Goal: Information Seeking & Learning: Check status

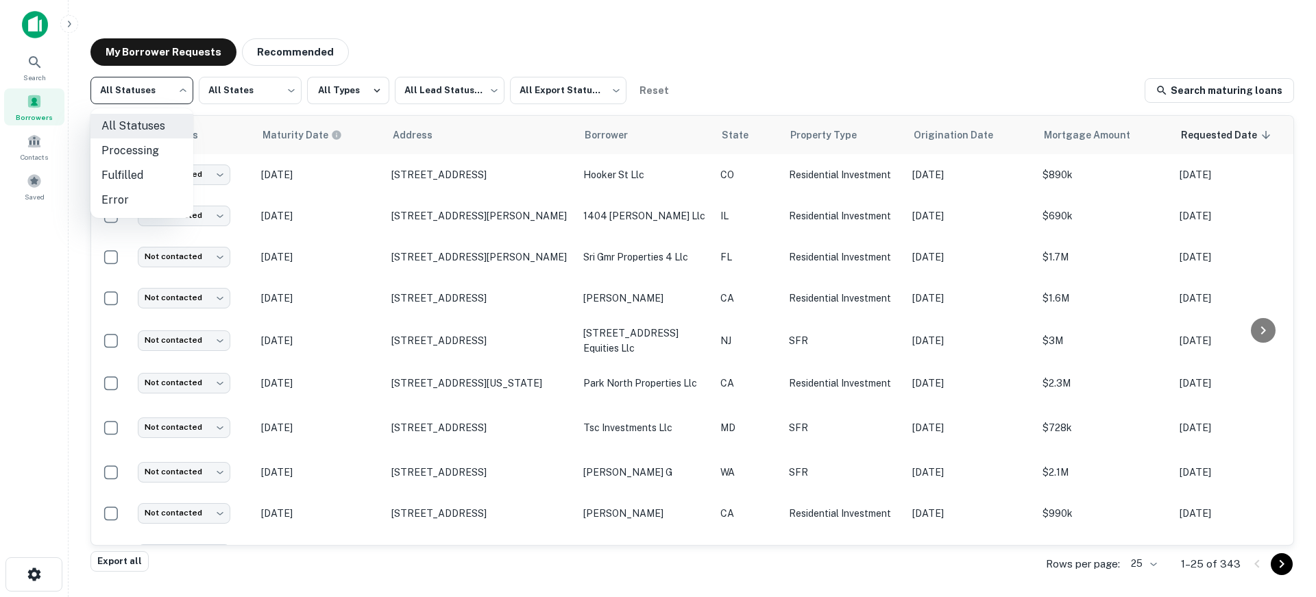
scroll to position [343, 0]
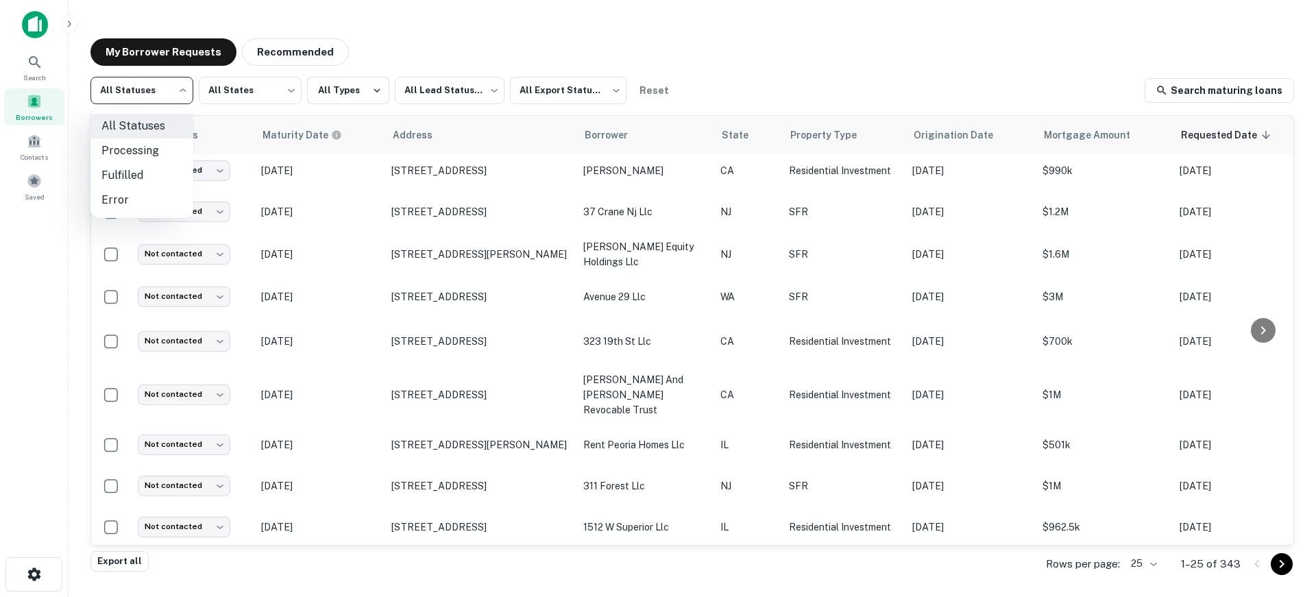
click at [747, 51] on div at bounding box center [658, 298] width 1316 height 597
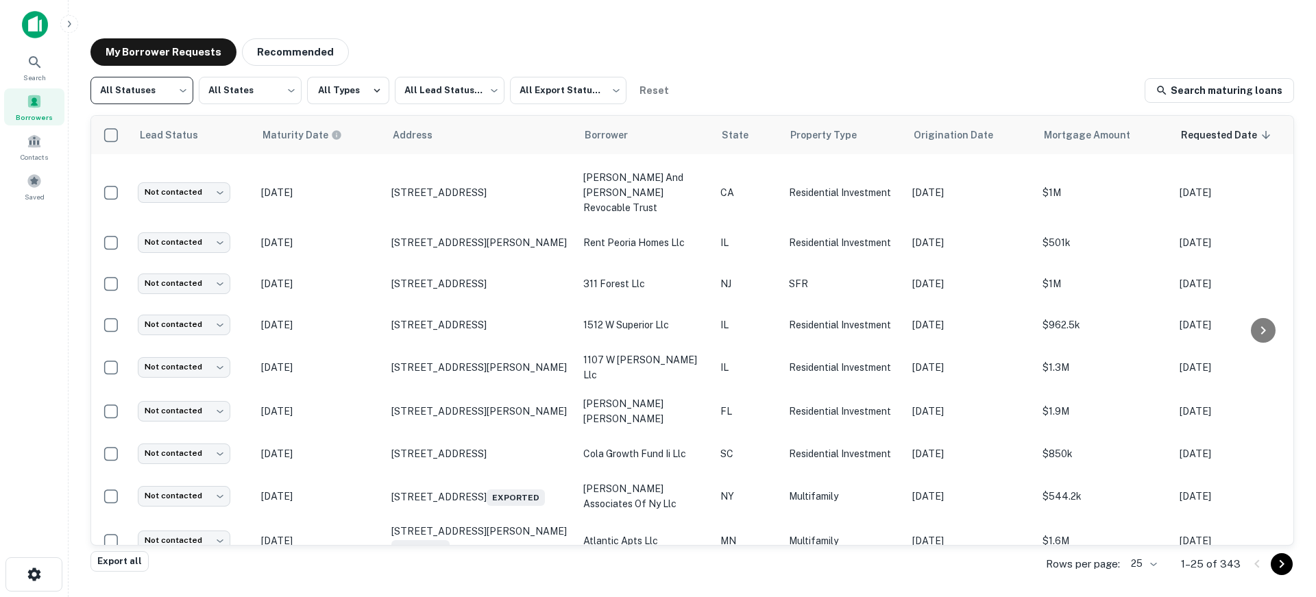
scroll to position [548, 0]
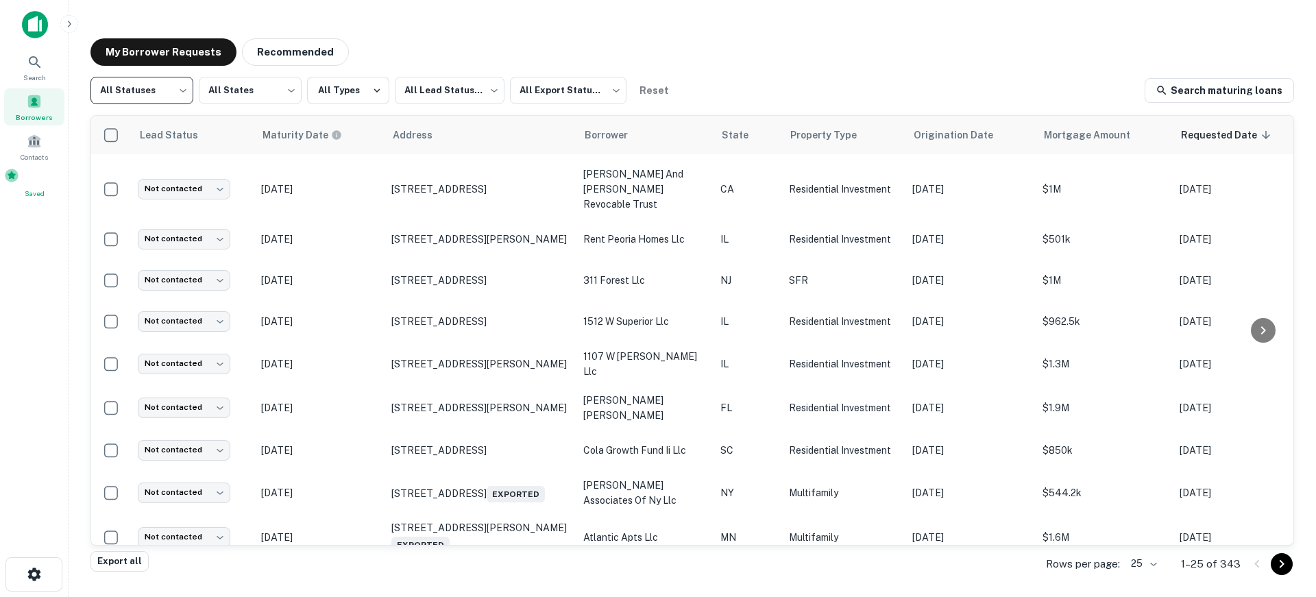
click at [24, 180] on div "Saved" at bounding box center [34, 183] width 60 height 31
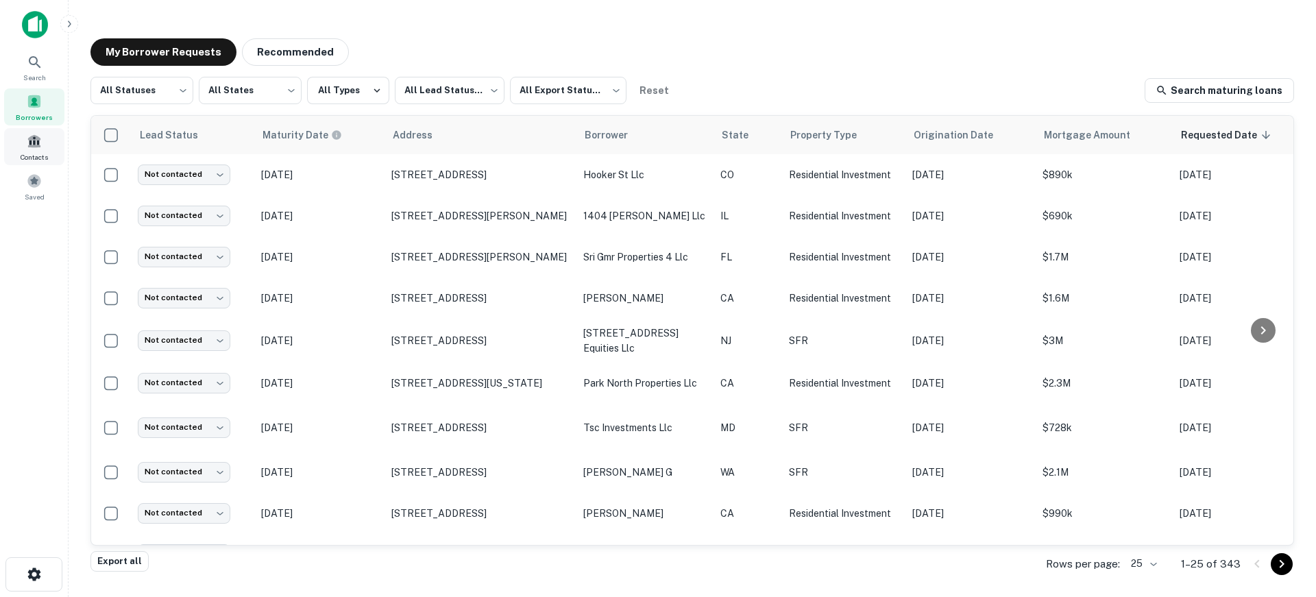
scroll to position [511, 0]
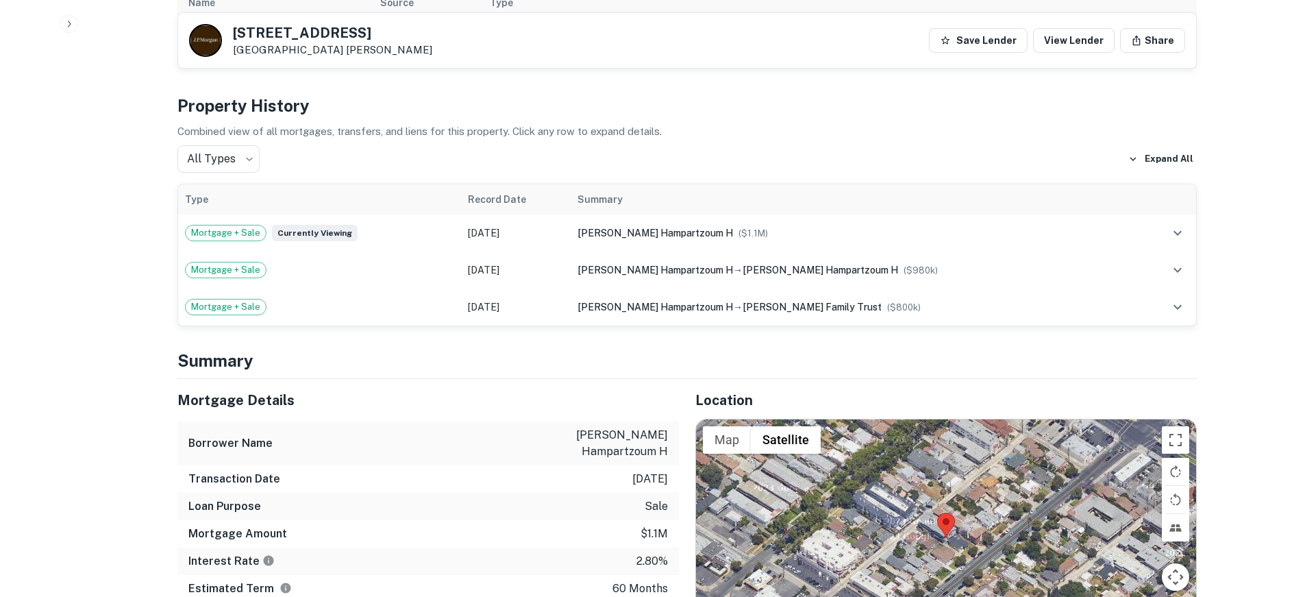
scroll to position [480, 0]
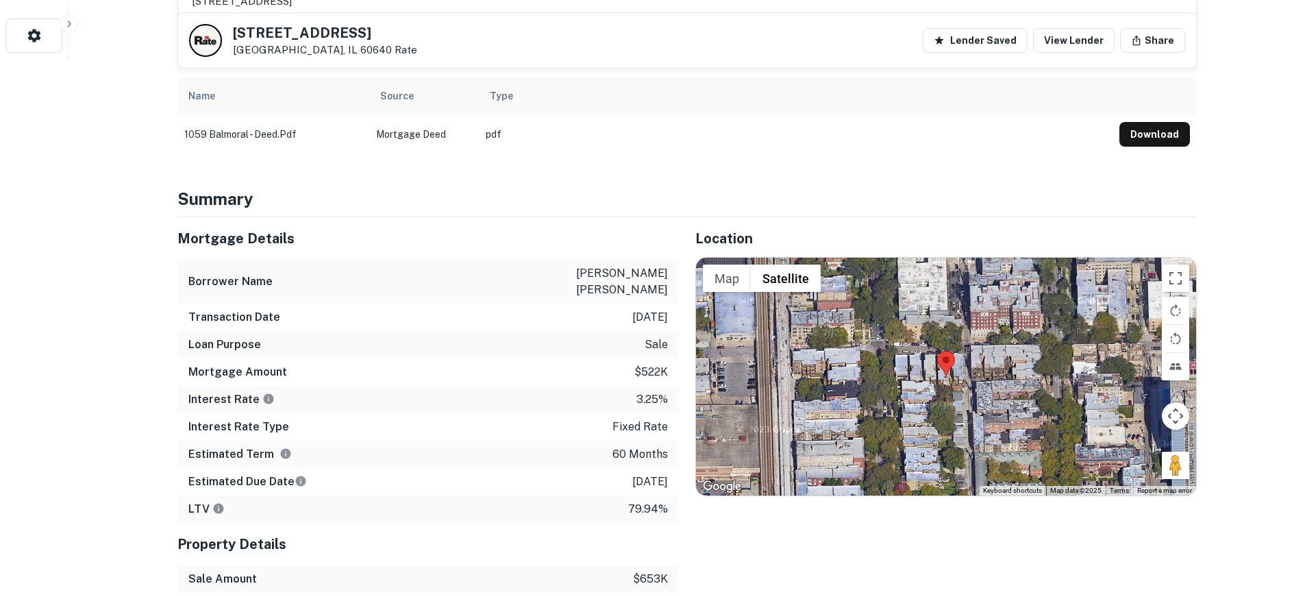
scroll to position [548, 0]
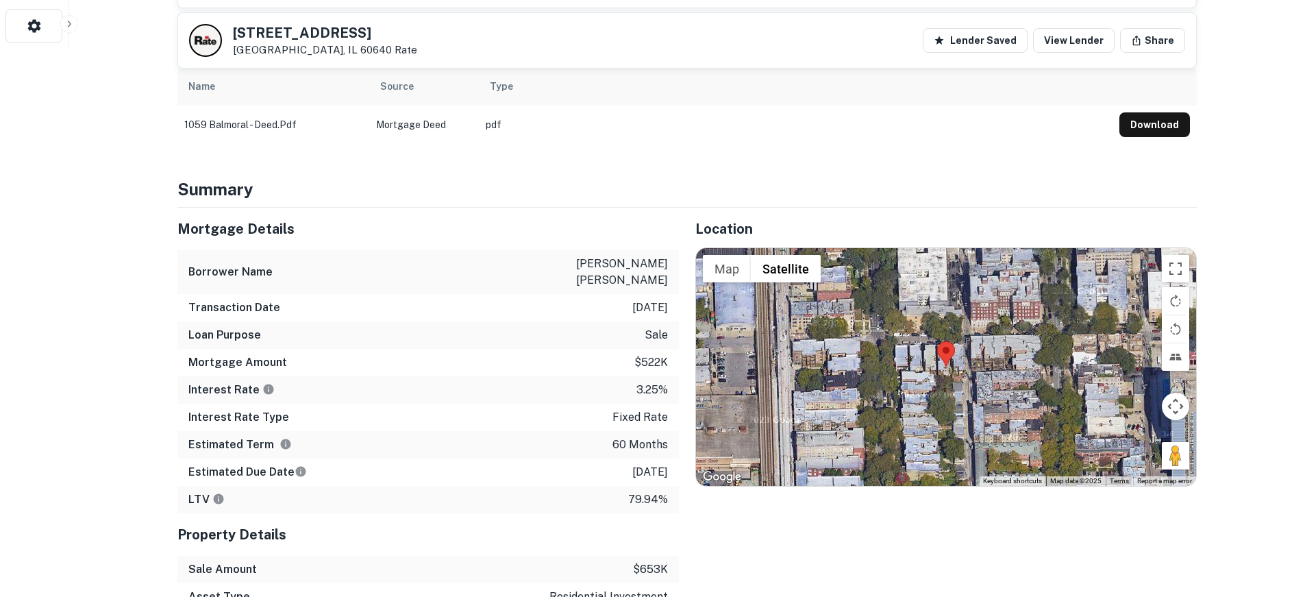
scroll to position [617, 0]
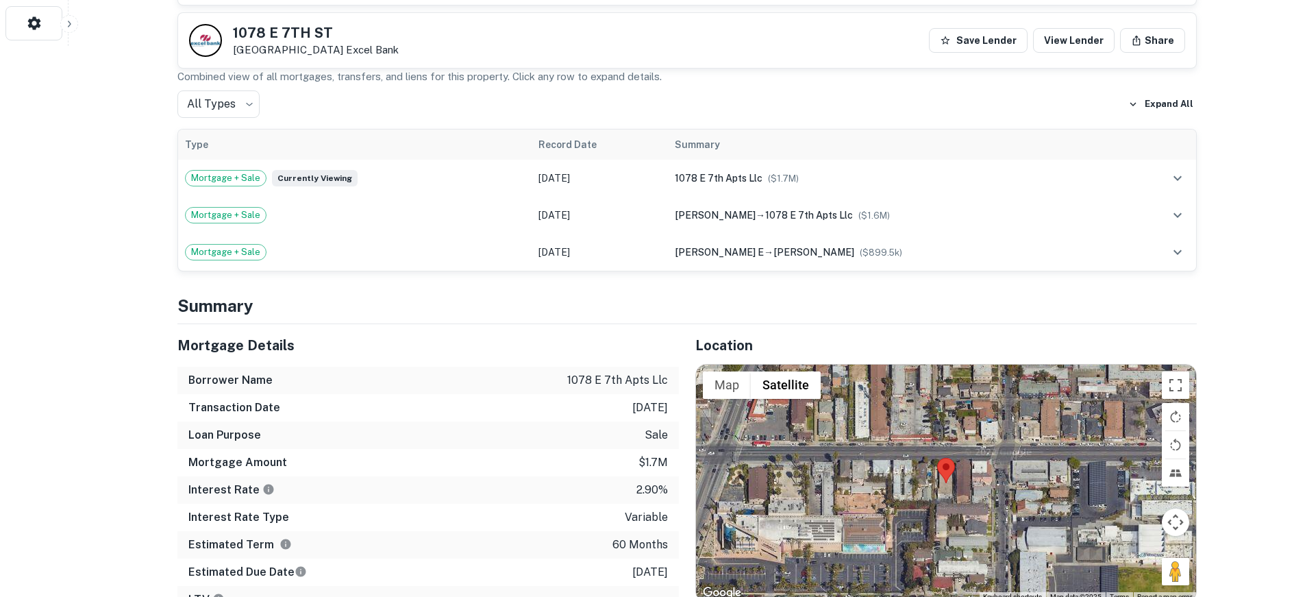
scroll to position [754, 0]
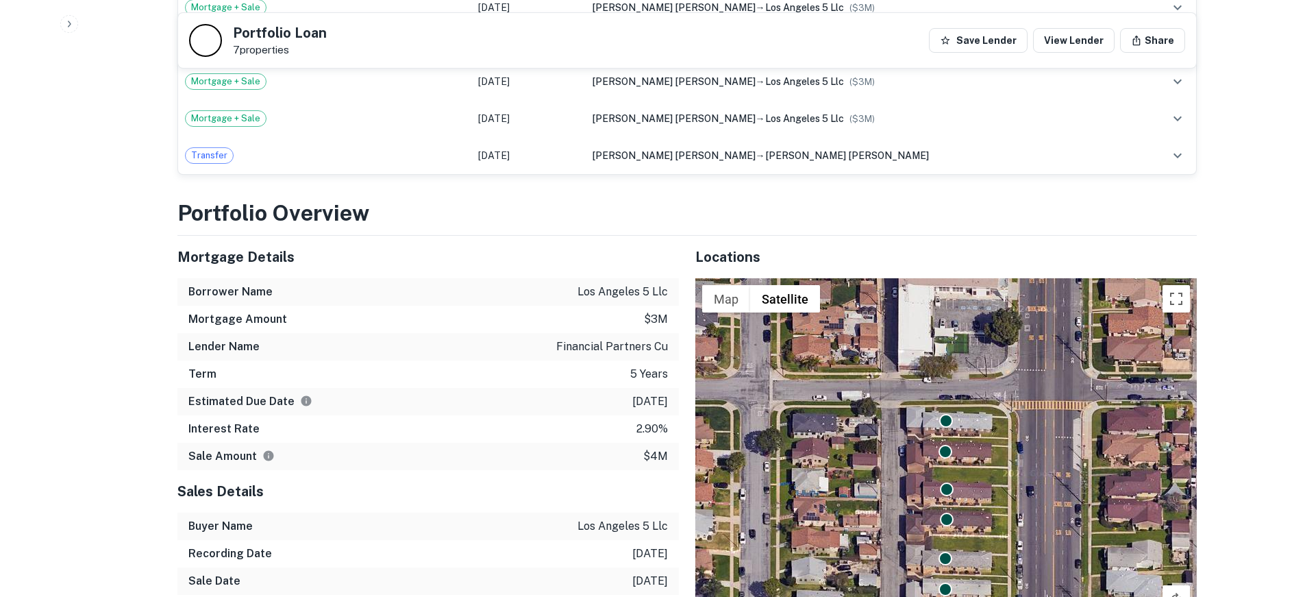
scroll to position [1576, 0]
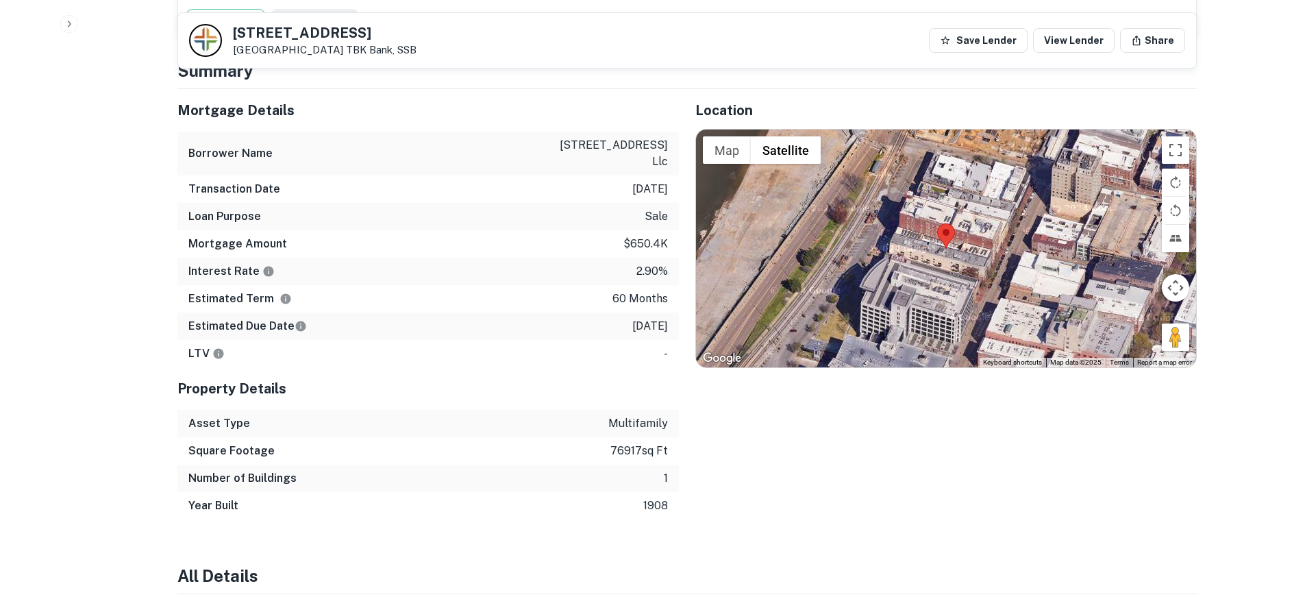
scroll to position [1096, 0]
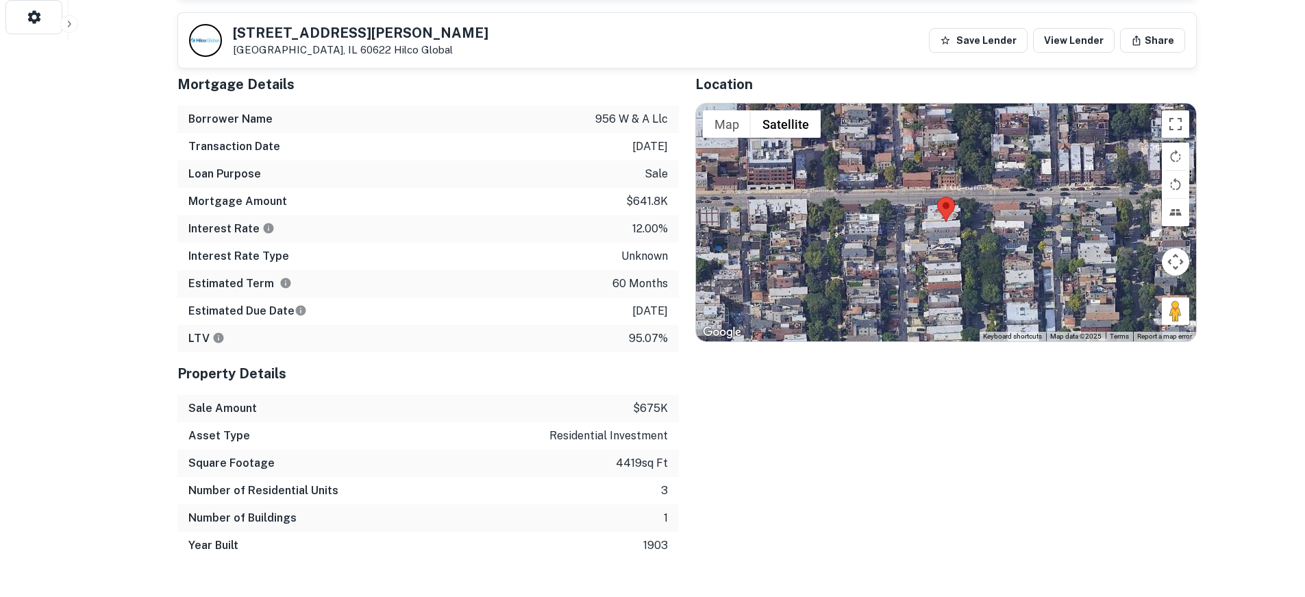
scroll to position [548, 0]
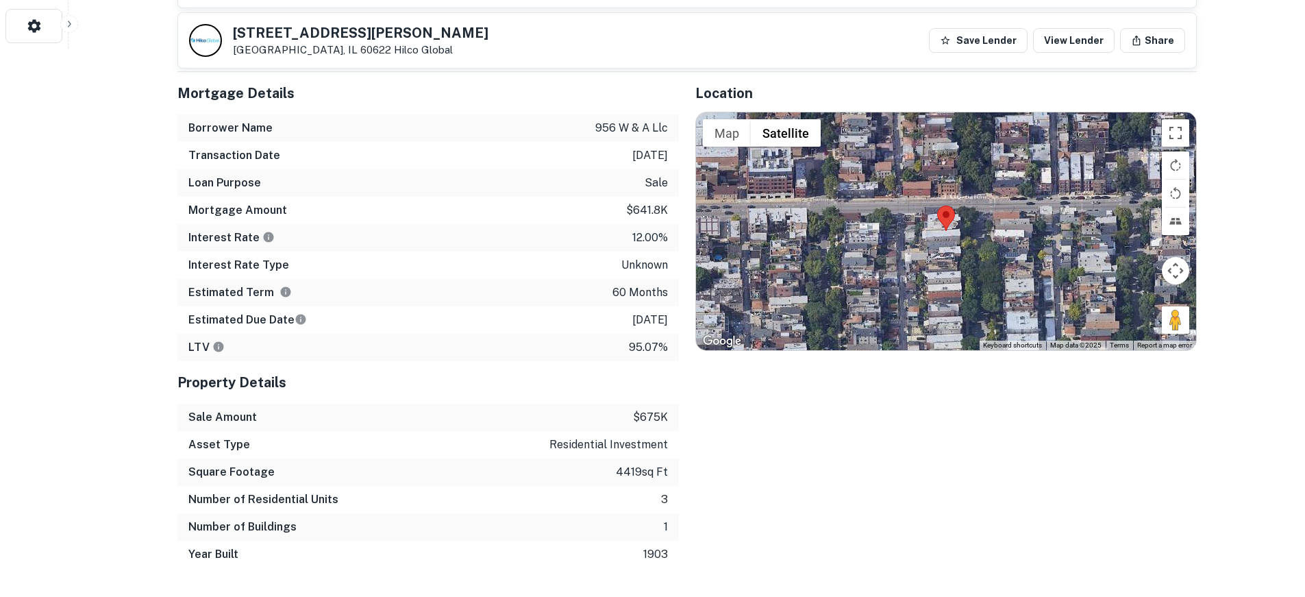
click at [942, 228] on div at bounding box center [946, 230] width 500 height 237
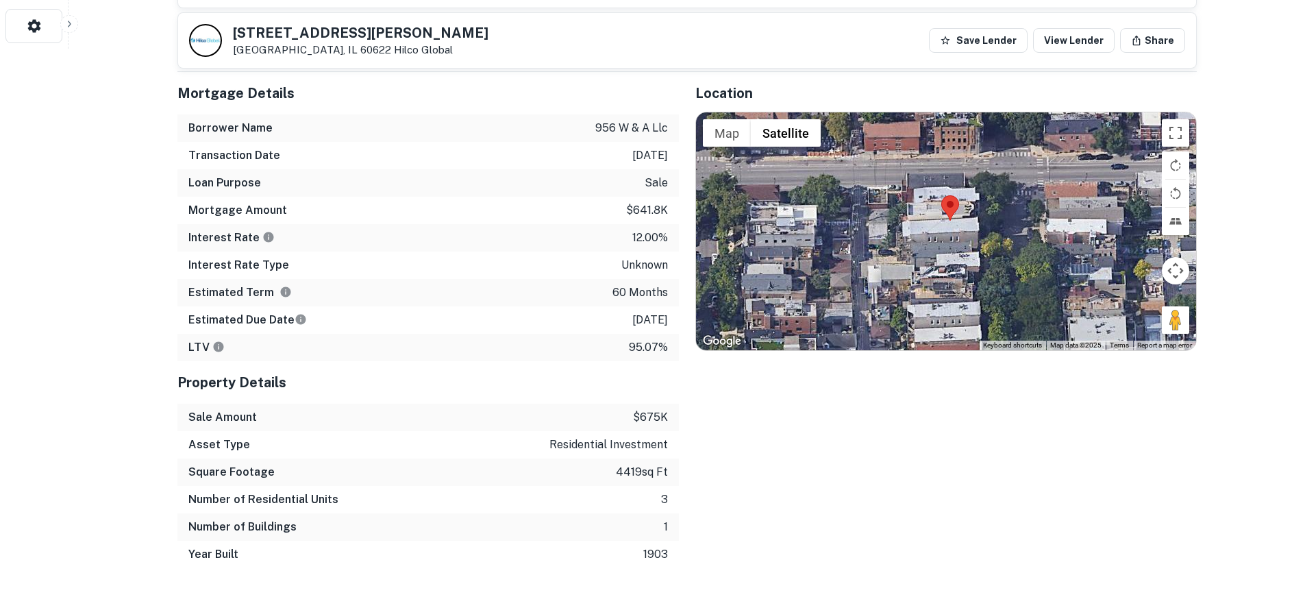
click at [943, 228] on div at bounding box center [946, 230] width 500 height 237
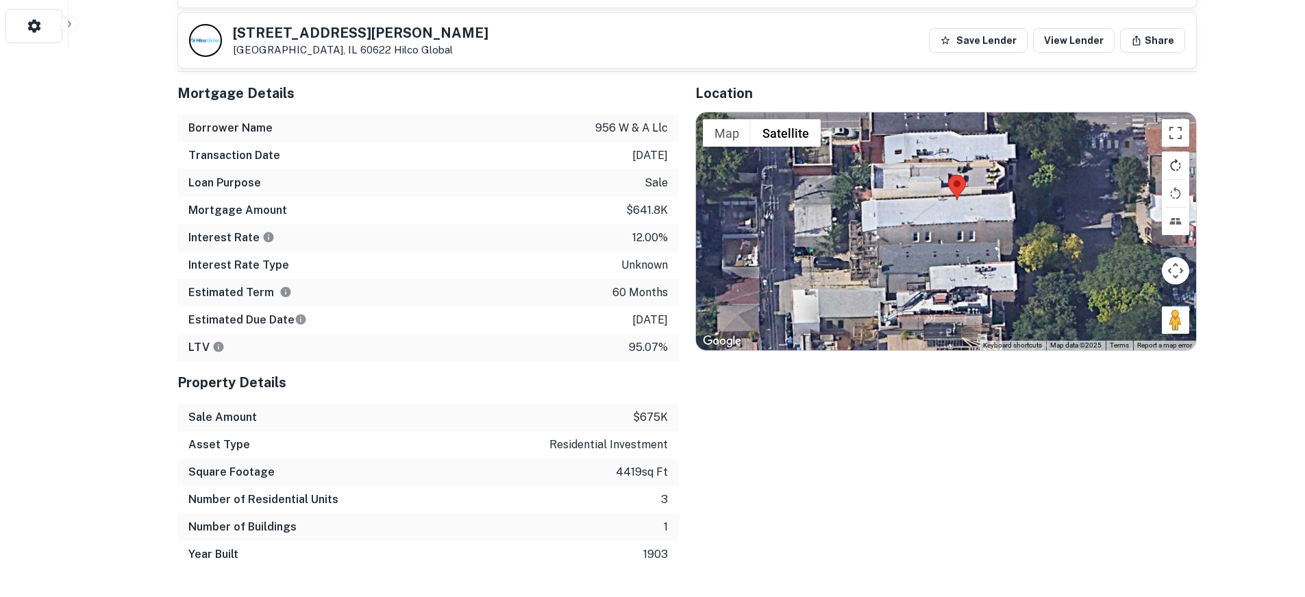
click at [1184, 151] on button "Rotate map clockwise" at bounding box center [1175, 164] width 27 height 27
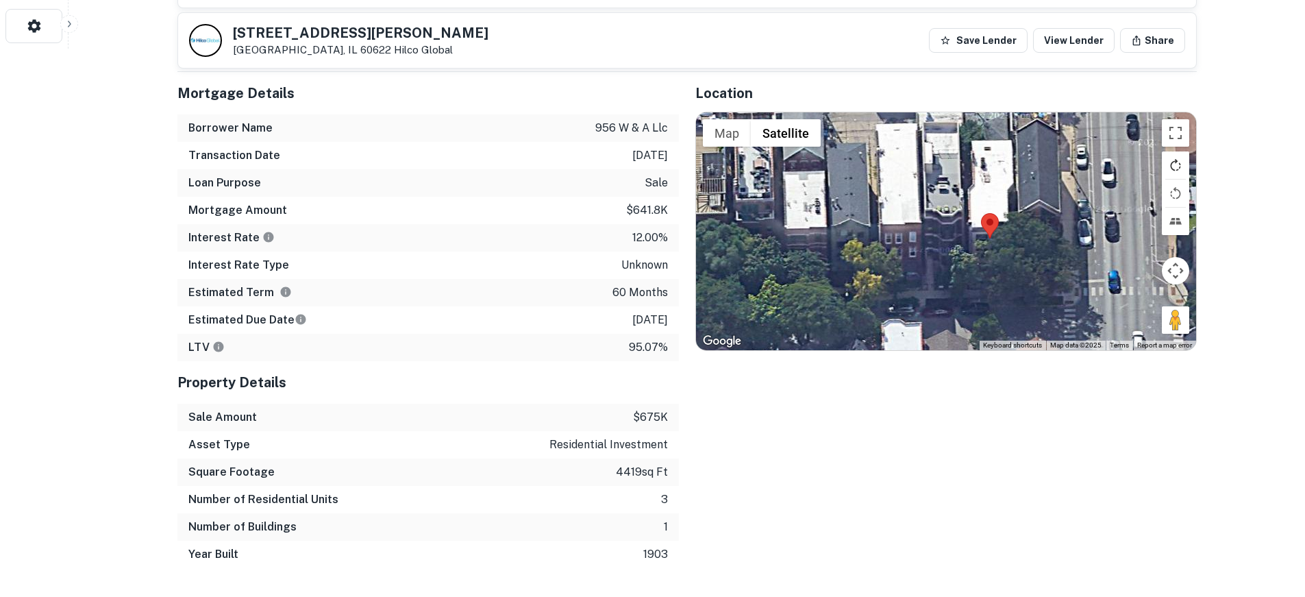
click at [1184, 151] on button "Rotate map clockwise" at bounding box center [1175, 164] width 27 height 27
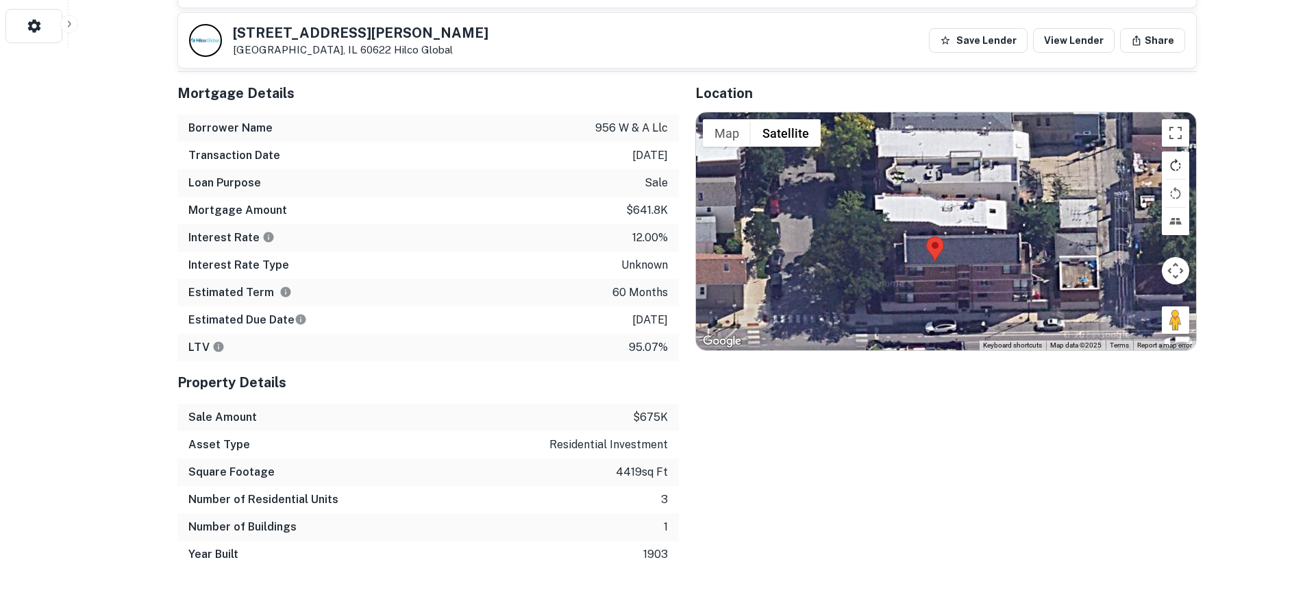
click at [1184, 151] on button "Rotate map clockwise" at bounding box center [1175, 164] width 27 height 27
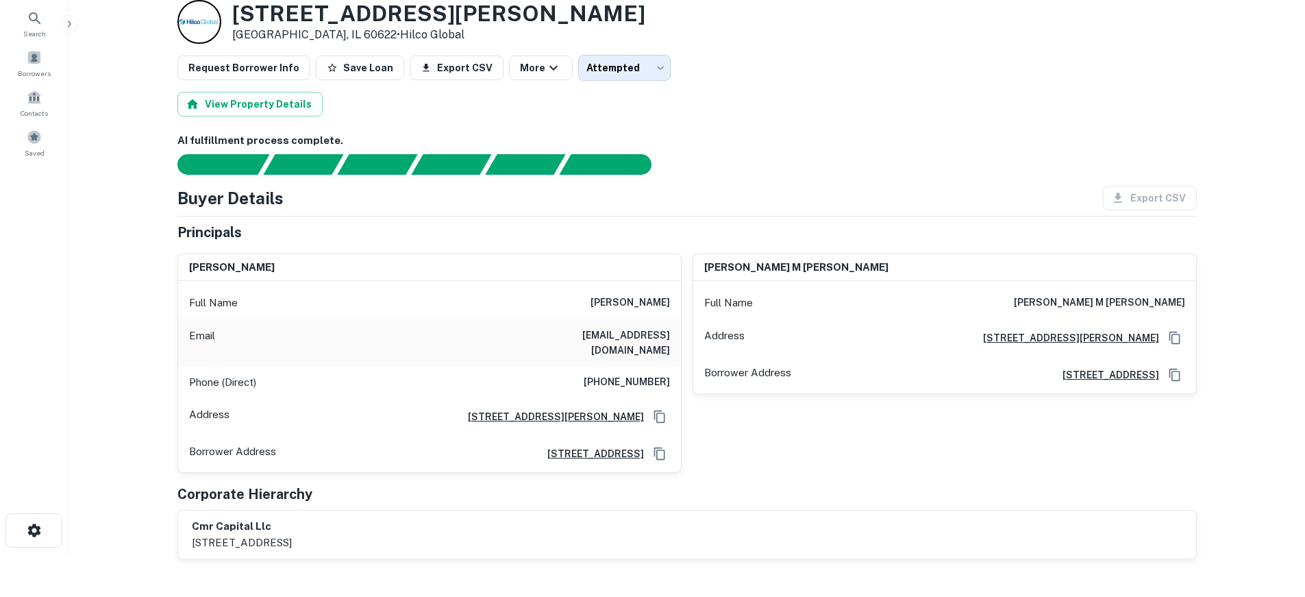
scroll to position [69, 0]
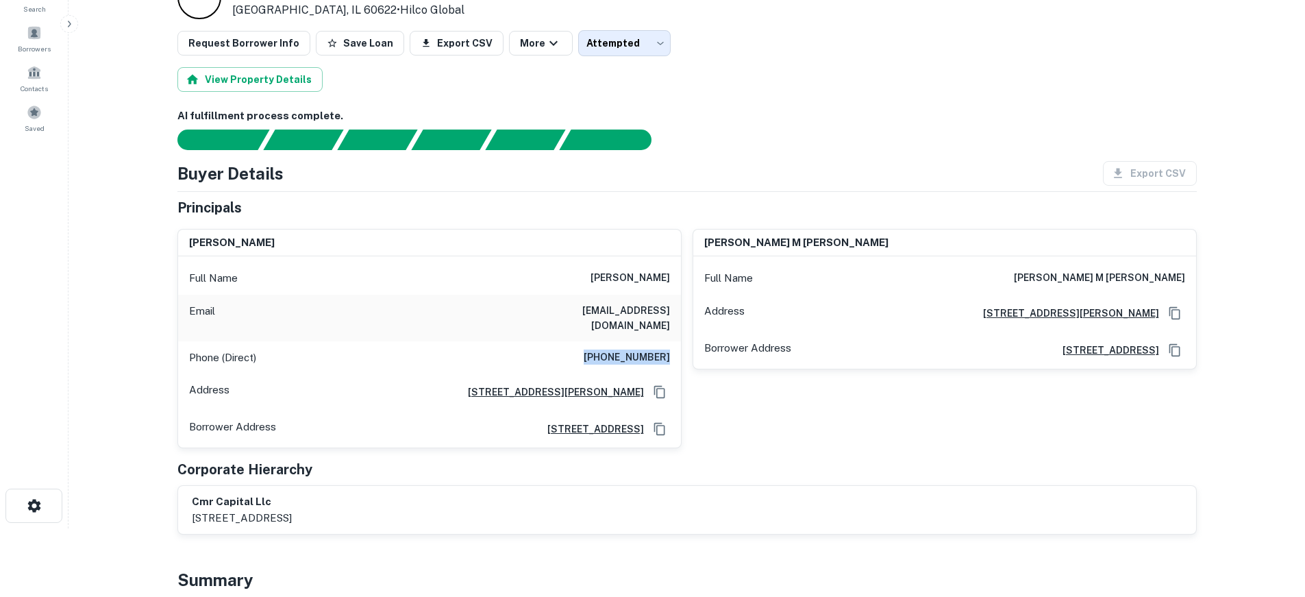
drag, startPoint x: 588, startPoint y: 342, endPoint x: 675, endPoint y: 346, distance: 87.1
click at [675, 346] on div "Phone (Direct) (319) 400-3500" at bounding box center [429, 357] width 503 height 33
copy h6 "(319) 400-3500"
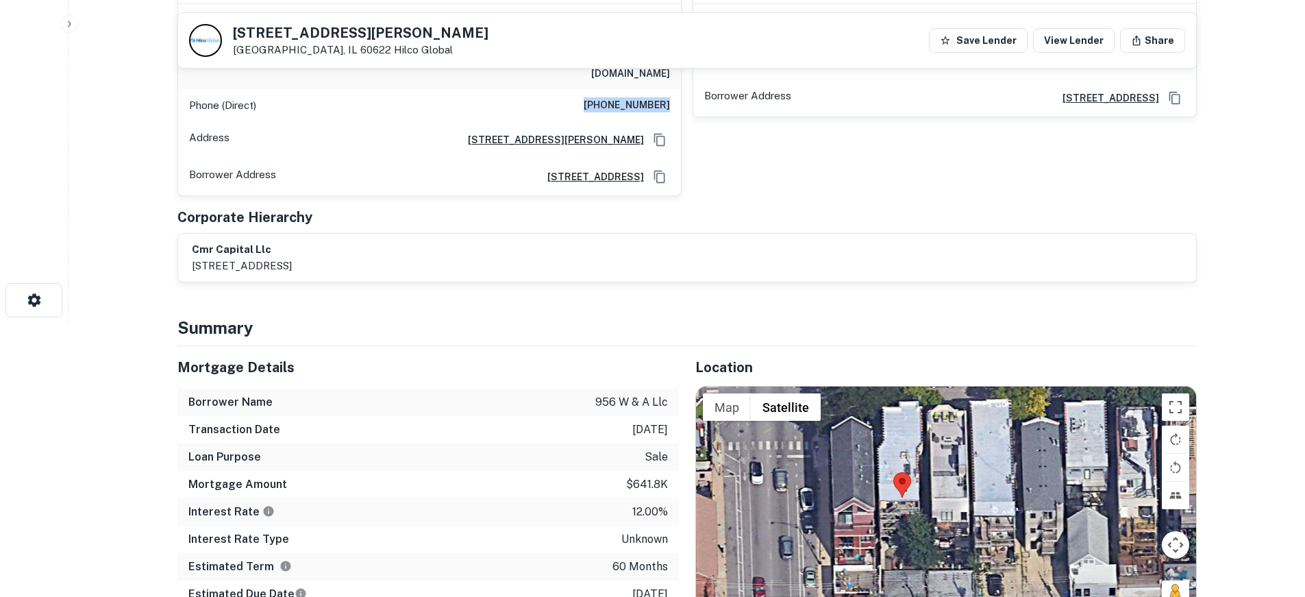
scroll to position [0, 0]
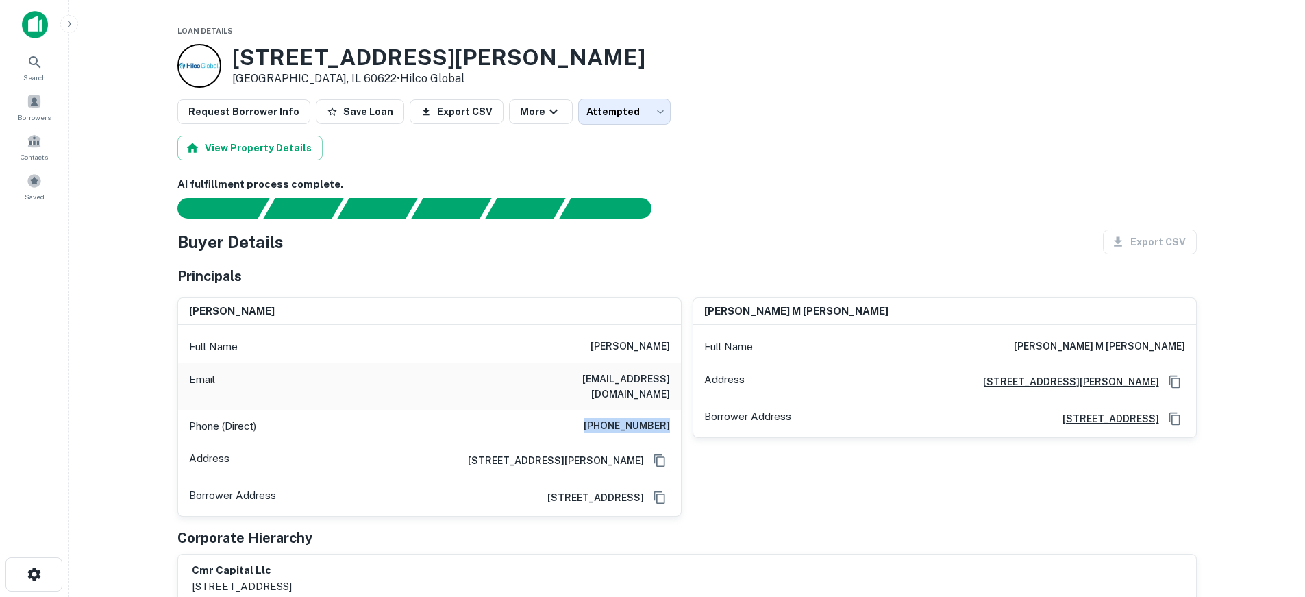
copy h6 "(319) 400-3500"
click at [21, 116] on span "Borrowers" at bounding box center [34, 117] width 33 height 11
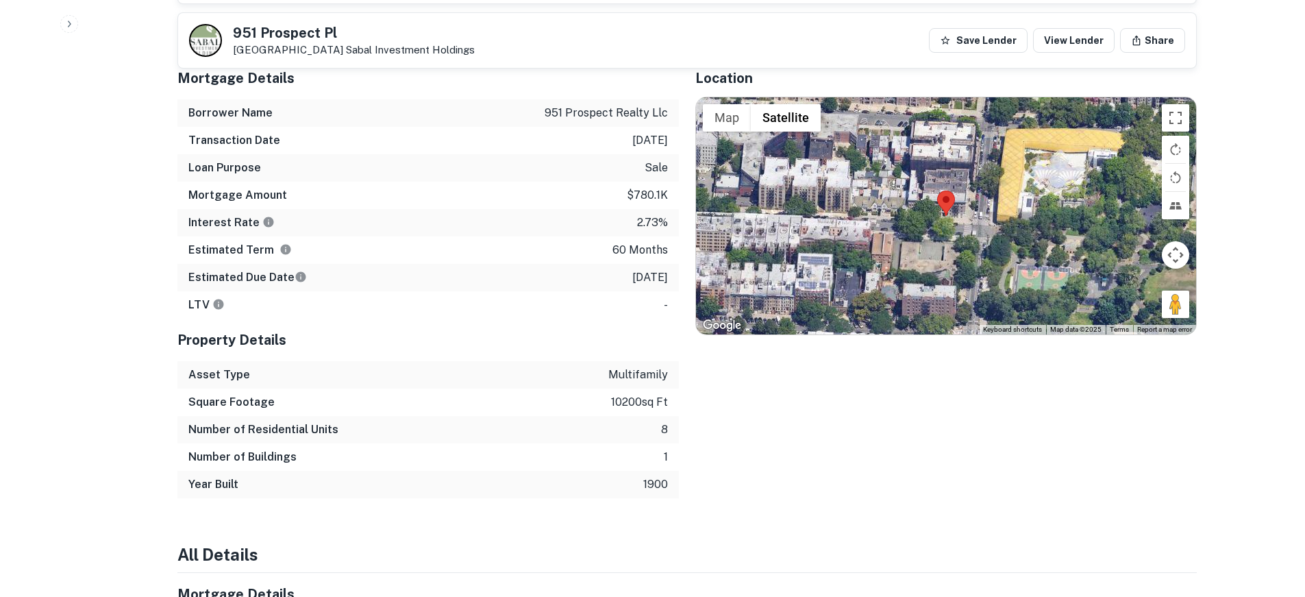
scroll to position [617, 0]
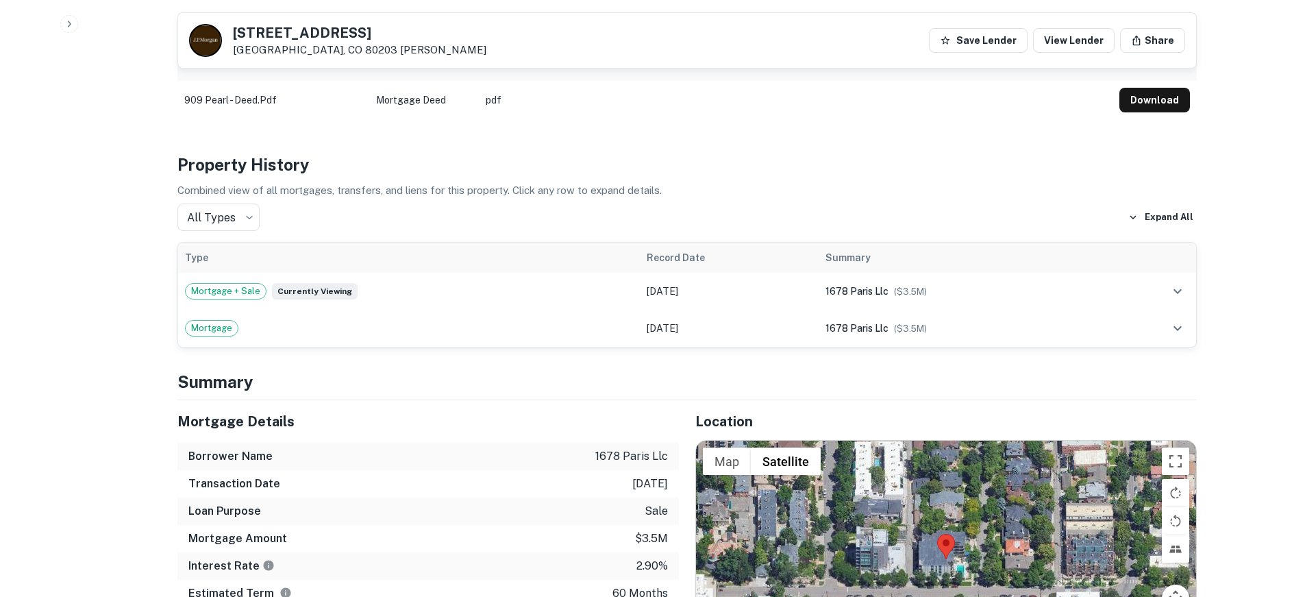
scroll to position [1096, 0]
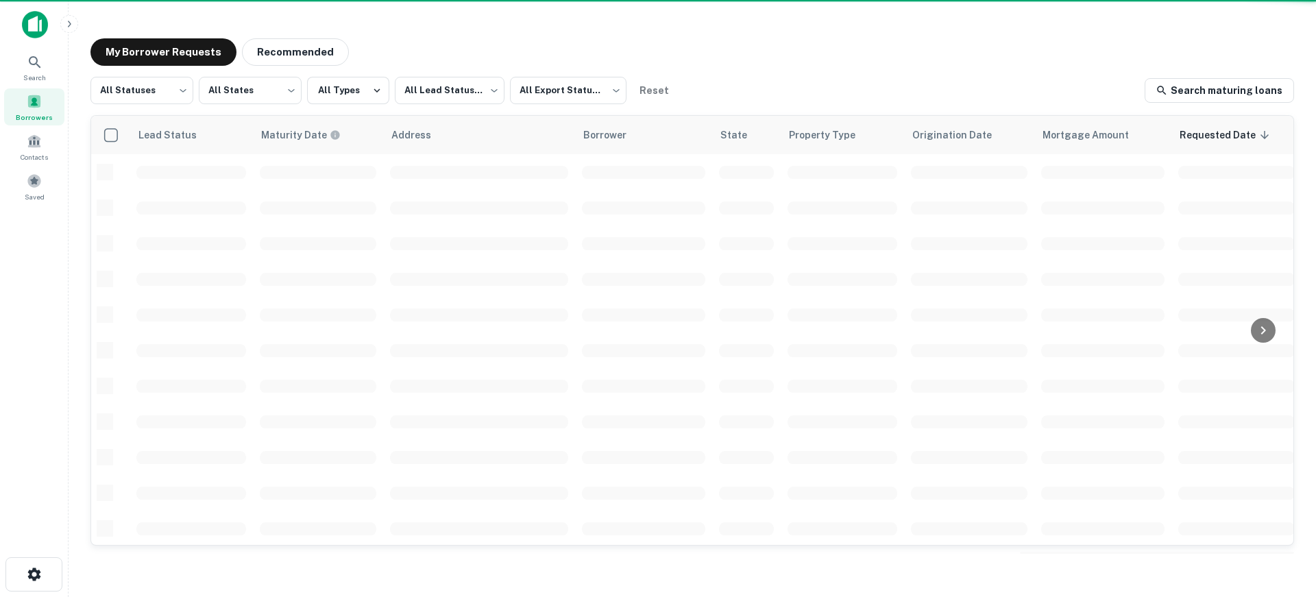
scroll to position [511, 0]
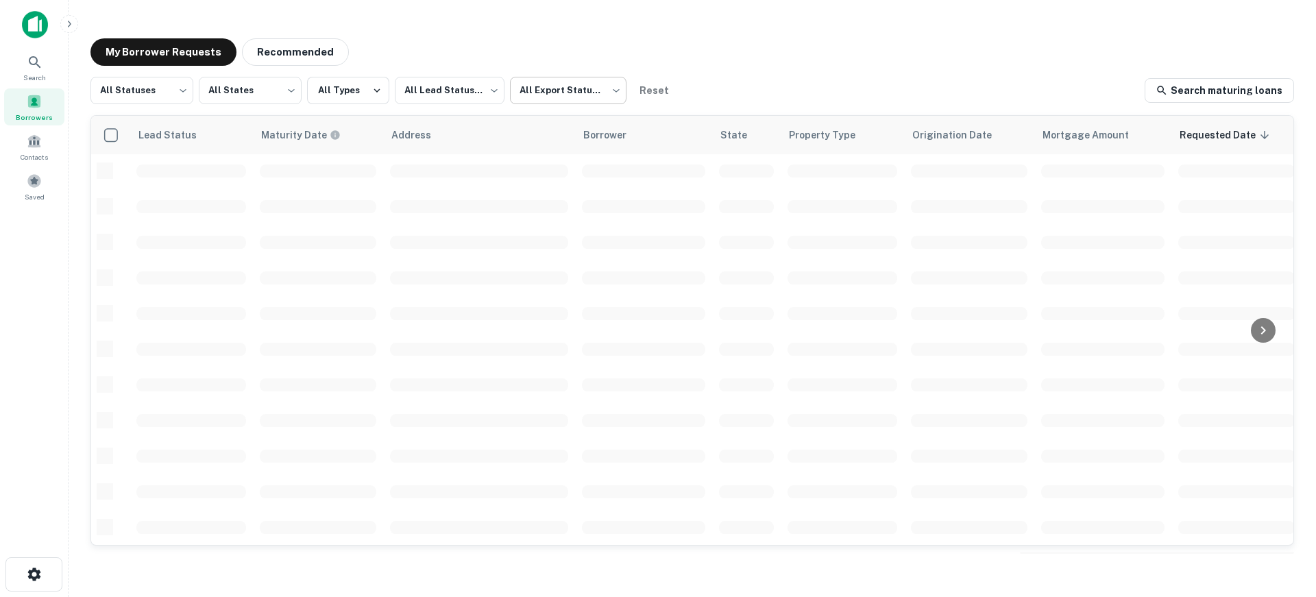
click at [578, 86] on body "Search Borrowers Contacts Saved My Borrower Requests Recommended All Statuses *…" at bounding box center [658, 298] width 1316 height 597
click at [590, 179] on li "Not Exported" at bounding box center [568, 175] width 124 height 25
type input "*****"
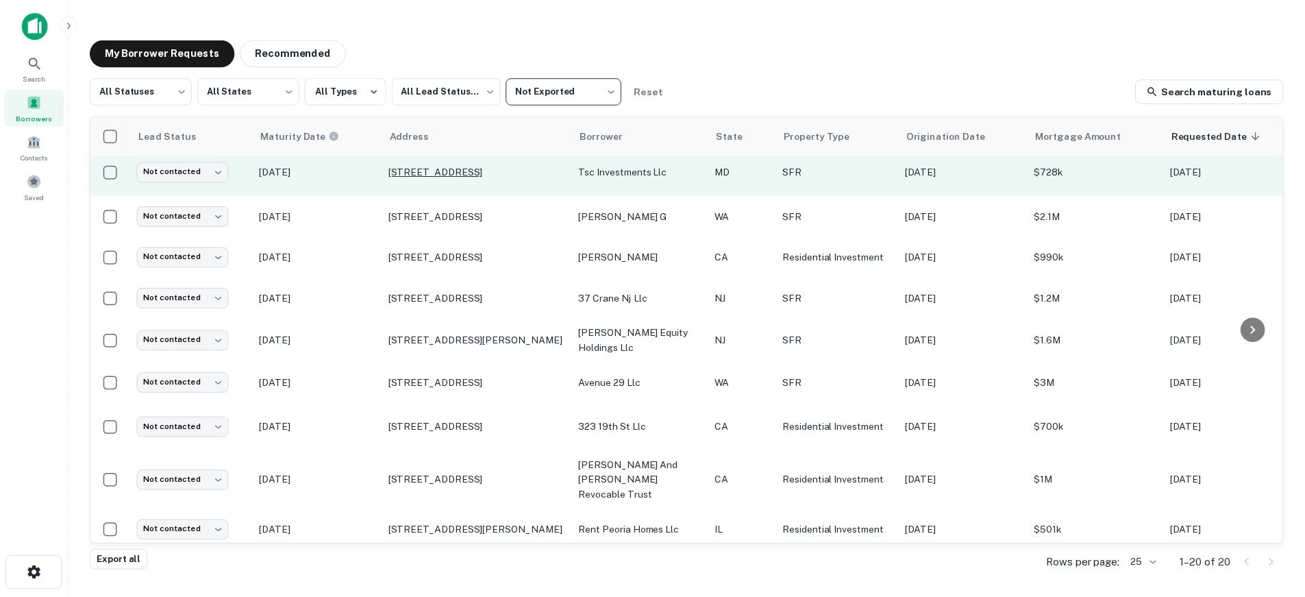
scroll to position [461, 0]
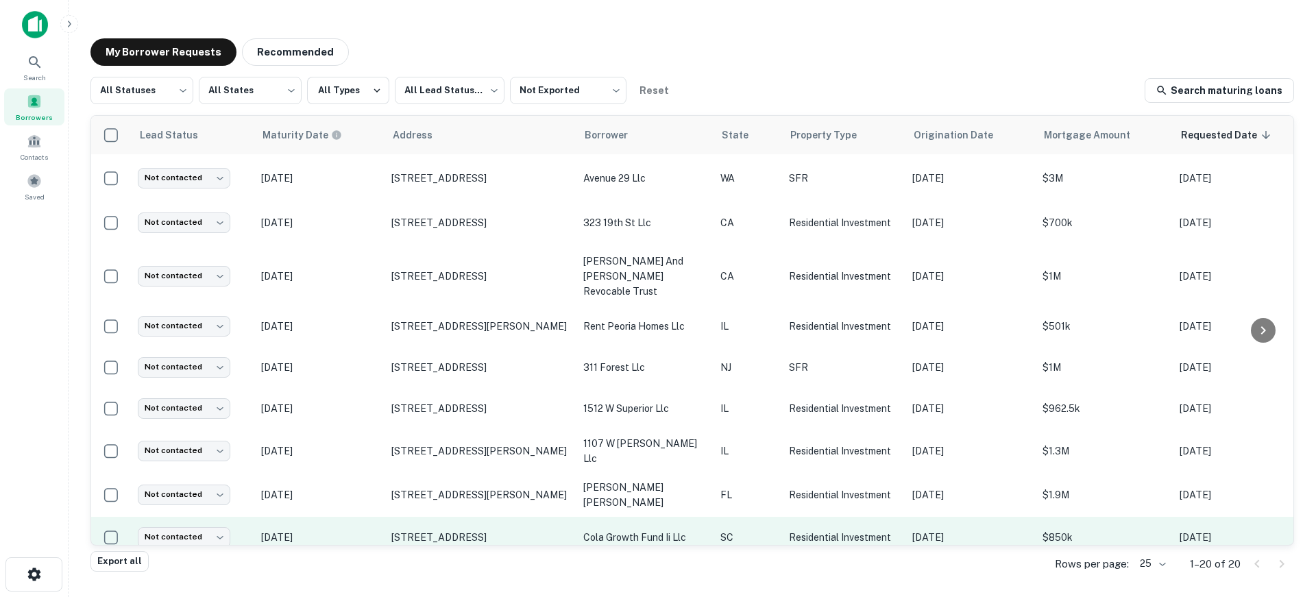
click at [349, 530] on p "Jun 14, 2026" at bounding box center [319, 537] width 116 height 15
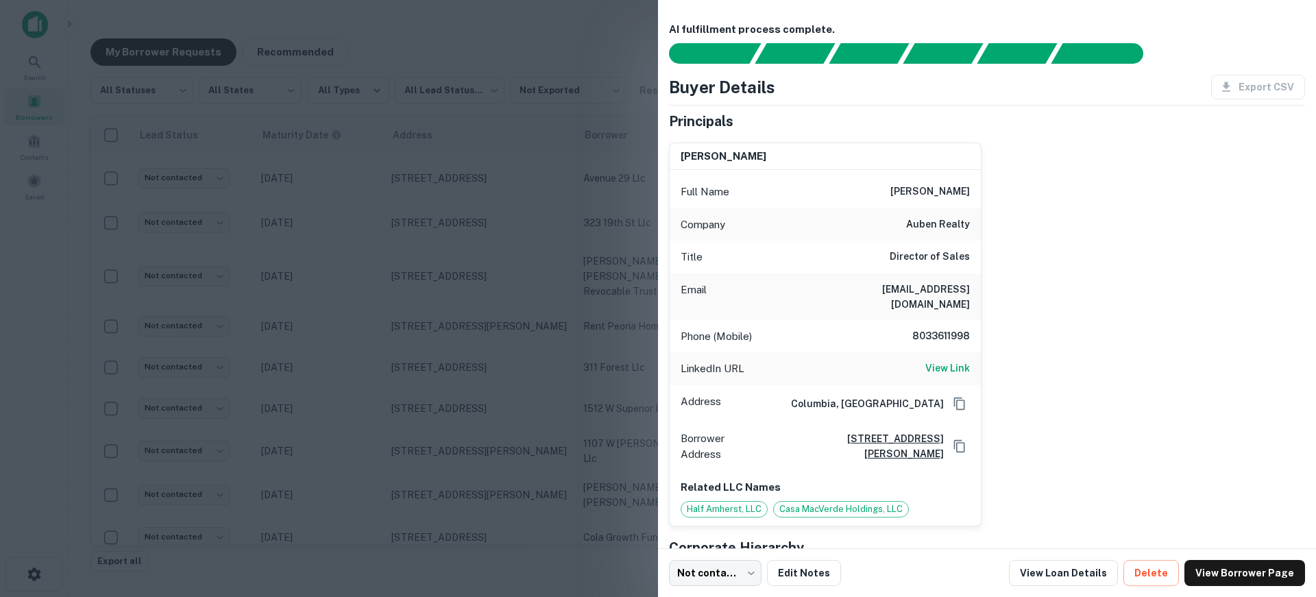
click at [360, 482] on div at bounding box center [658, 298] width 1316 height 597
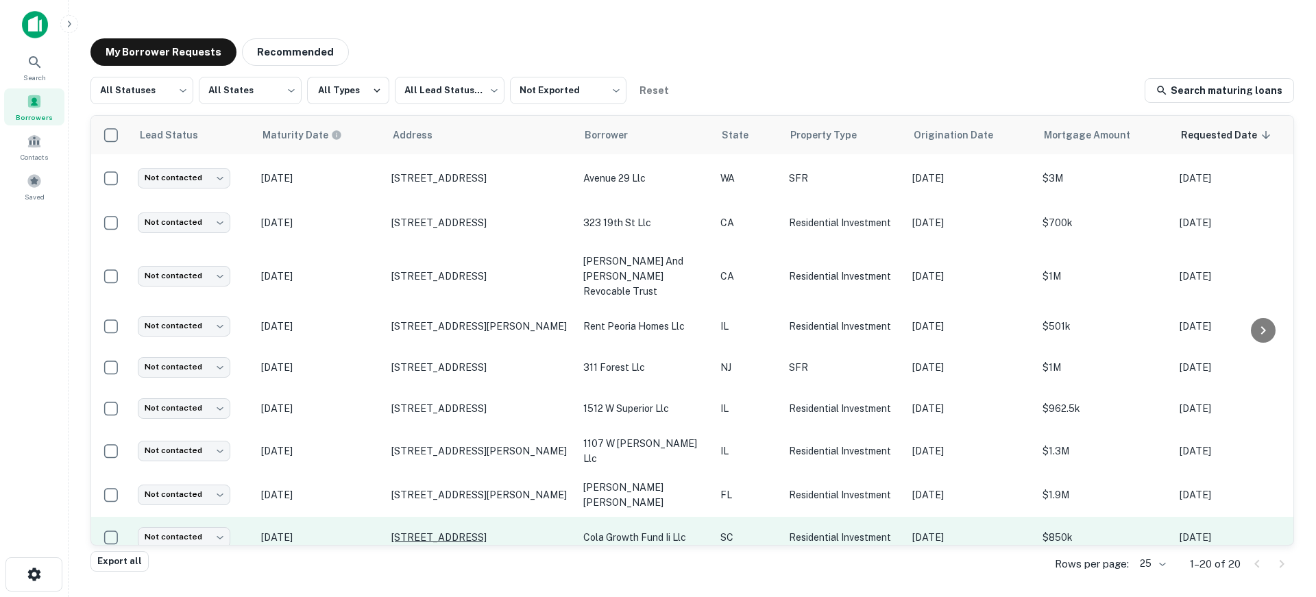
click at [438, 531] on p "[STREET_ADDRESS]" at bounding box center [480, 537] width 178 height 12
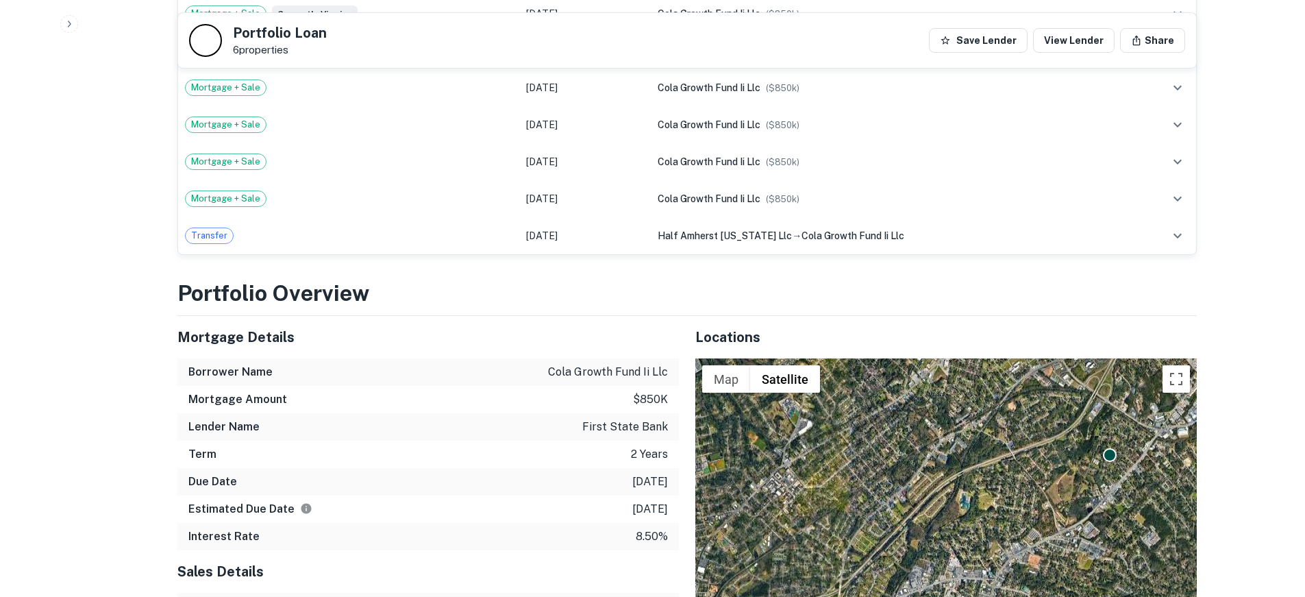
scroll to position [1234, 0]
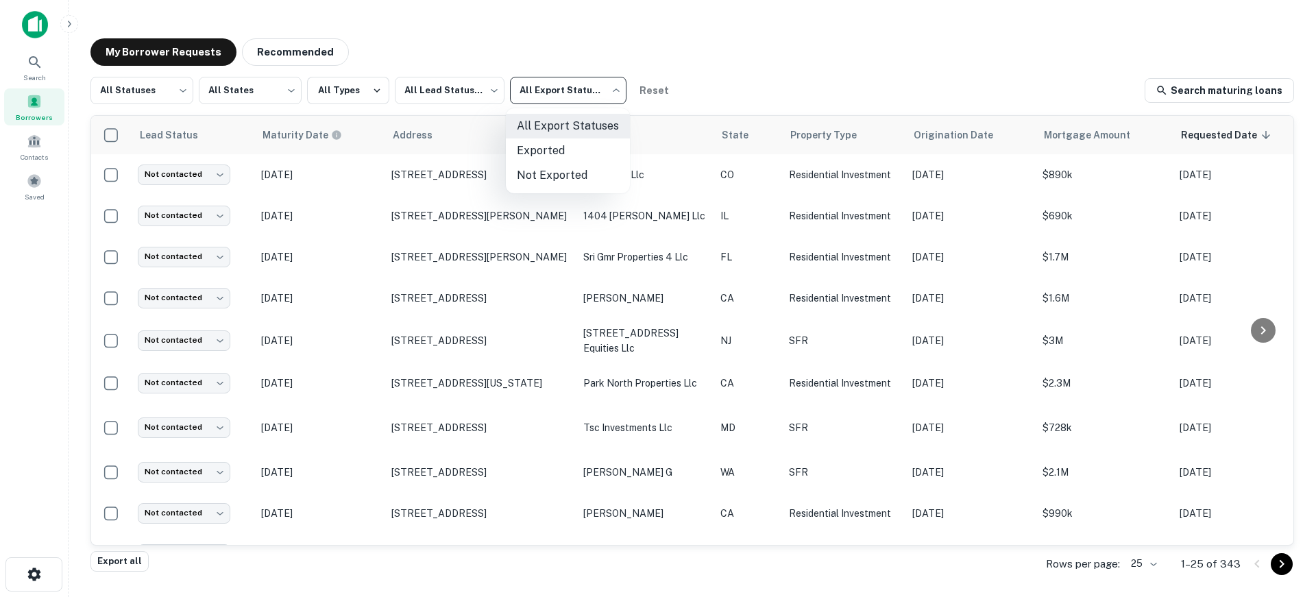
click at [591, 89] on body "Search Borrowers Contacts Saved My Borrower Requests Recommended All Statuses *…" at bounding box center [658, 298] width 1316 height 597
click at [583, 169] on li "Not Exported" at bounding box center [568, 175] width 124 height 25
type input "*****"
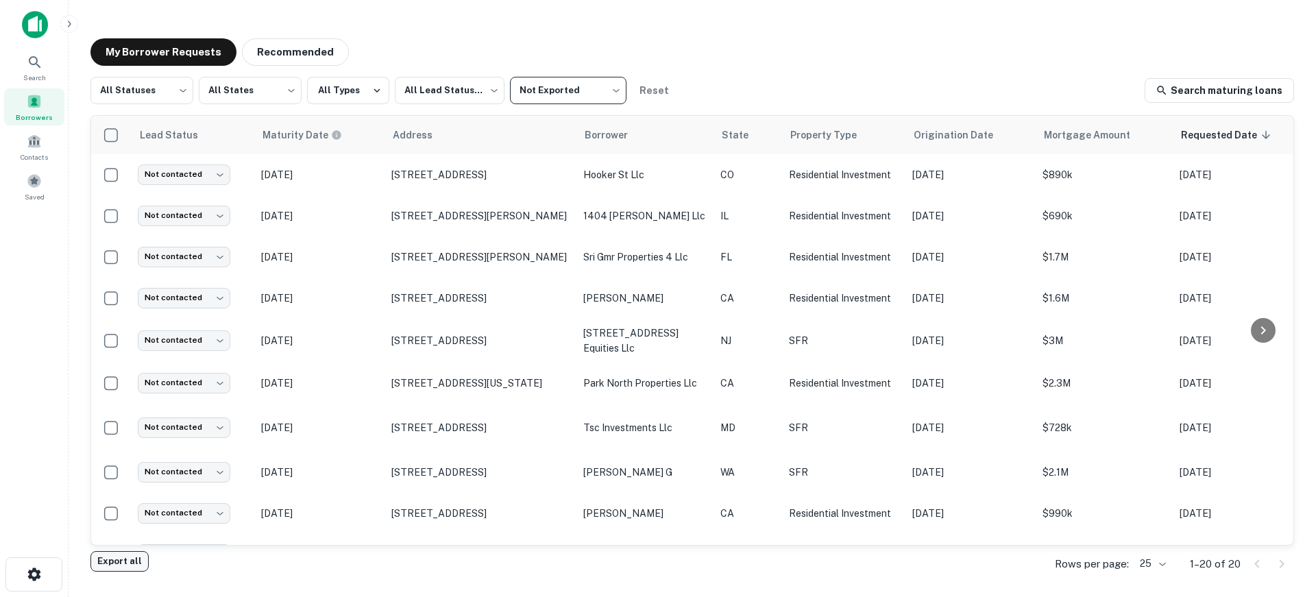
click at [120, 564] on button "Export all" at bounding box center [119, 561] width 58 height 21
click at [127, 561] on button "Export all" at bounding box center [119, 561] width 58 height 21
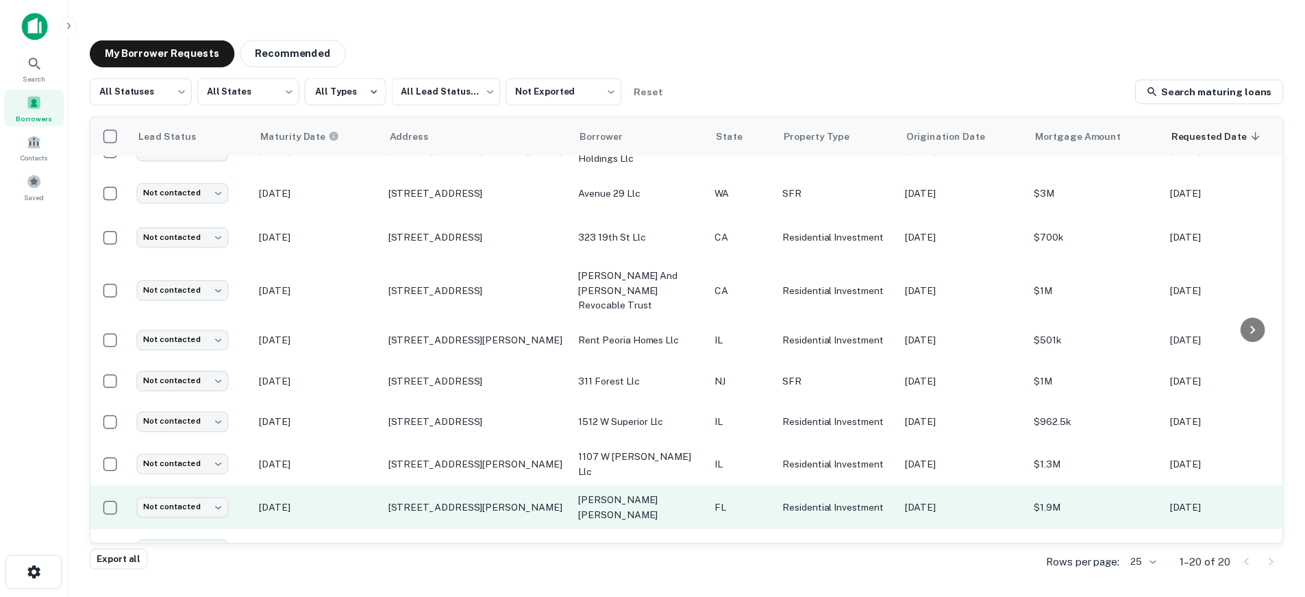
scroll to position [461, 0]
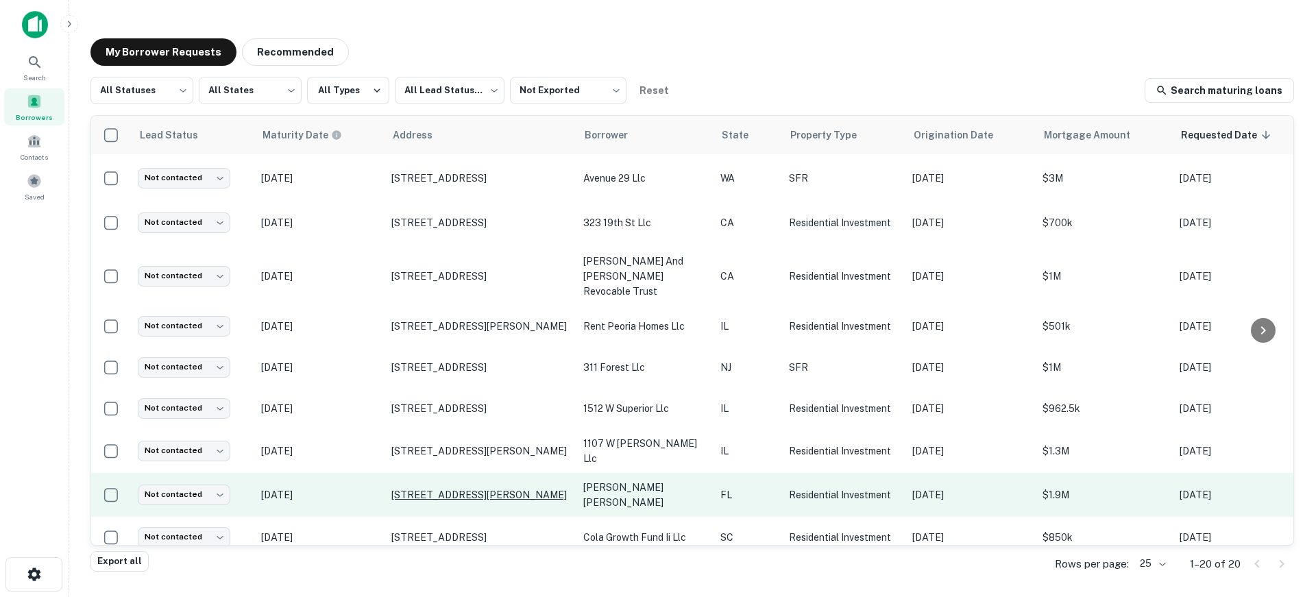
click at [427, 489] on p "[STREET_ADDRESS][PERSON_NAME]" at bounding box center [480, 495] width 178 height 12
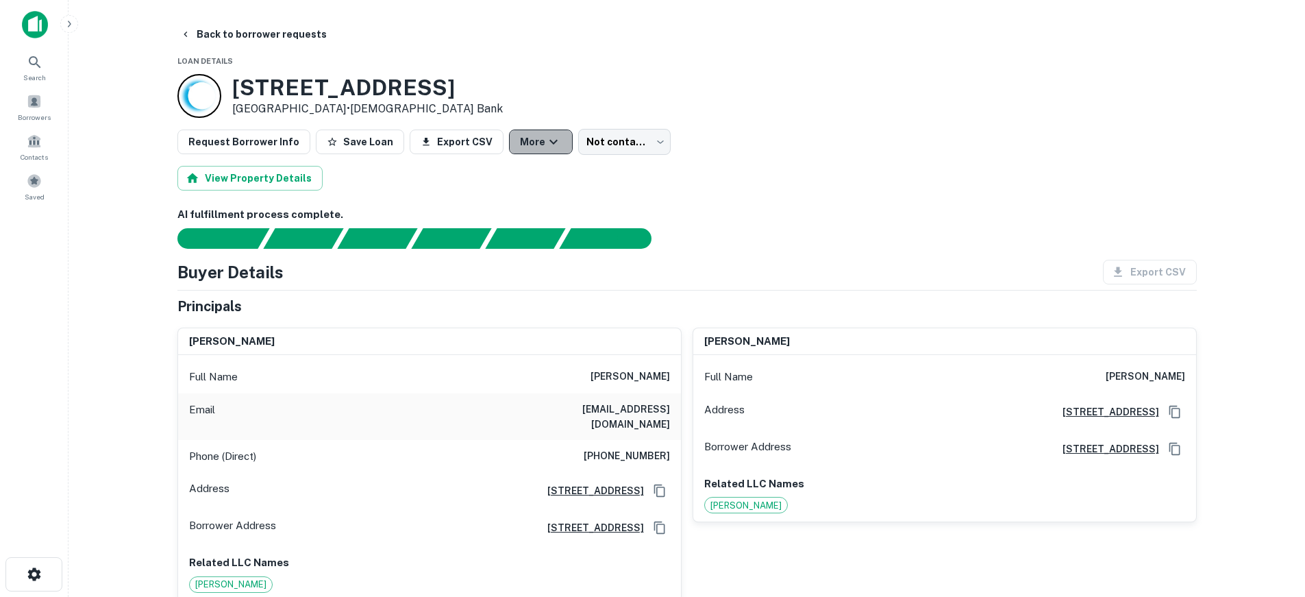
click at [521, 139] on button "More" at bounding box center [541, 142] width 64 height 25
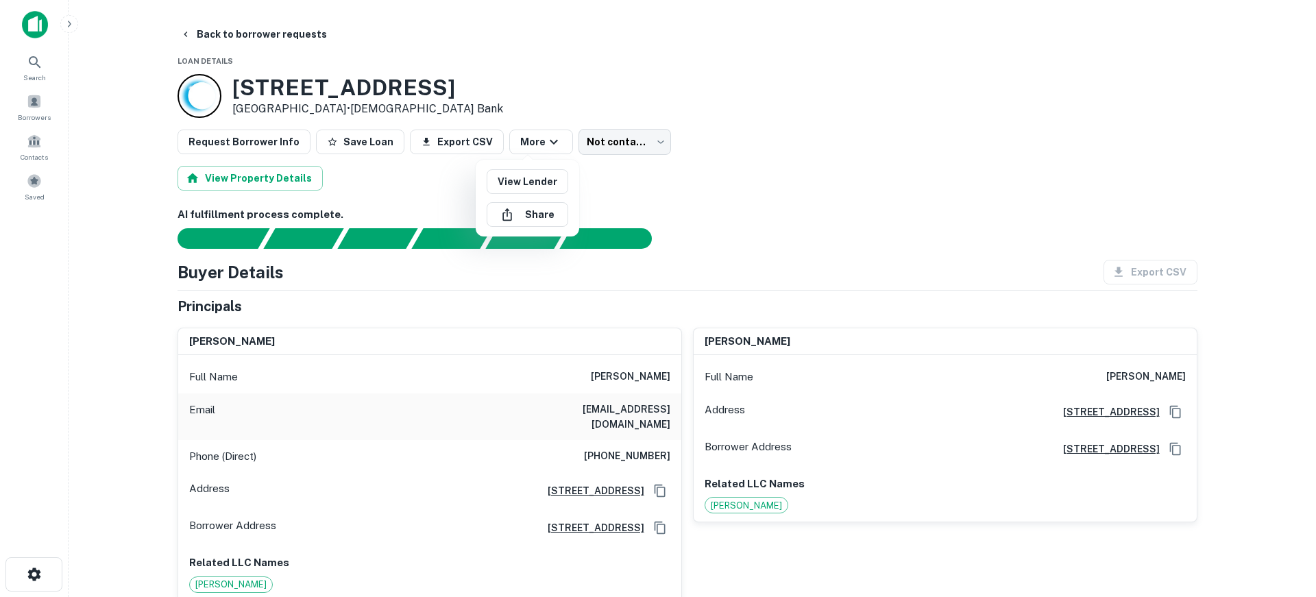
click at [649, 179] on div at bounding box center [658, 298] width 1316 height 597
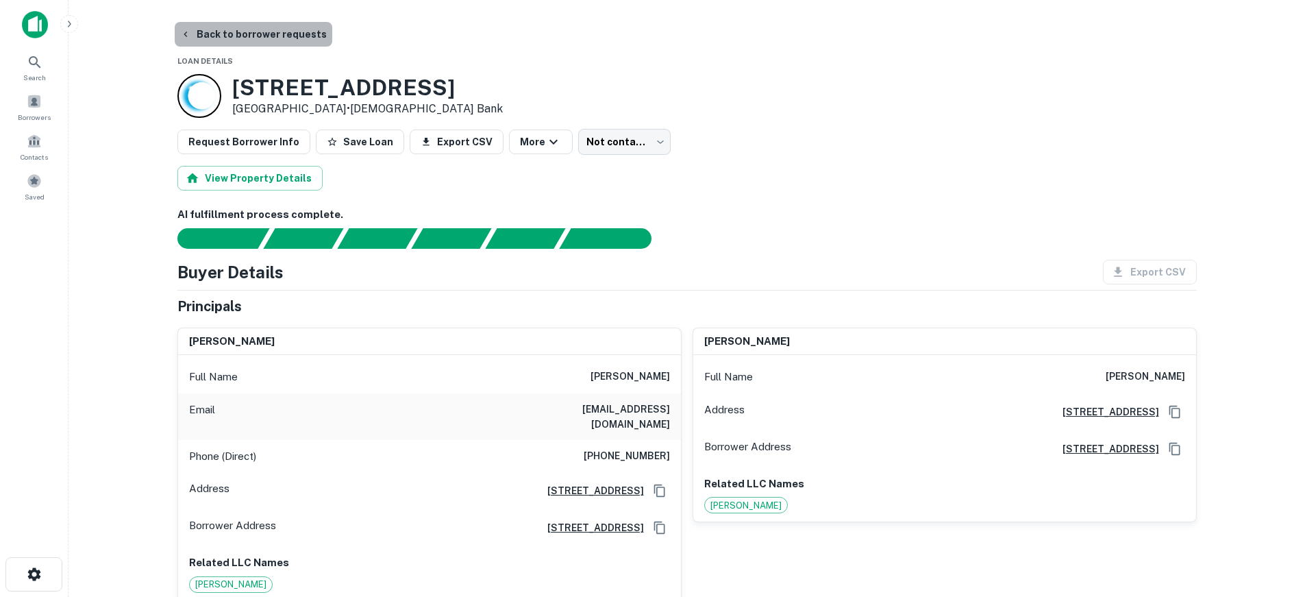
click at [296, 30] on button "Back to borrower requests" at bounding box center [254, 34] width 158 height 25
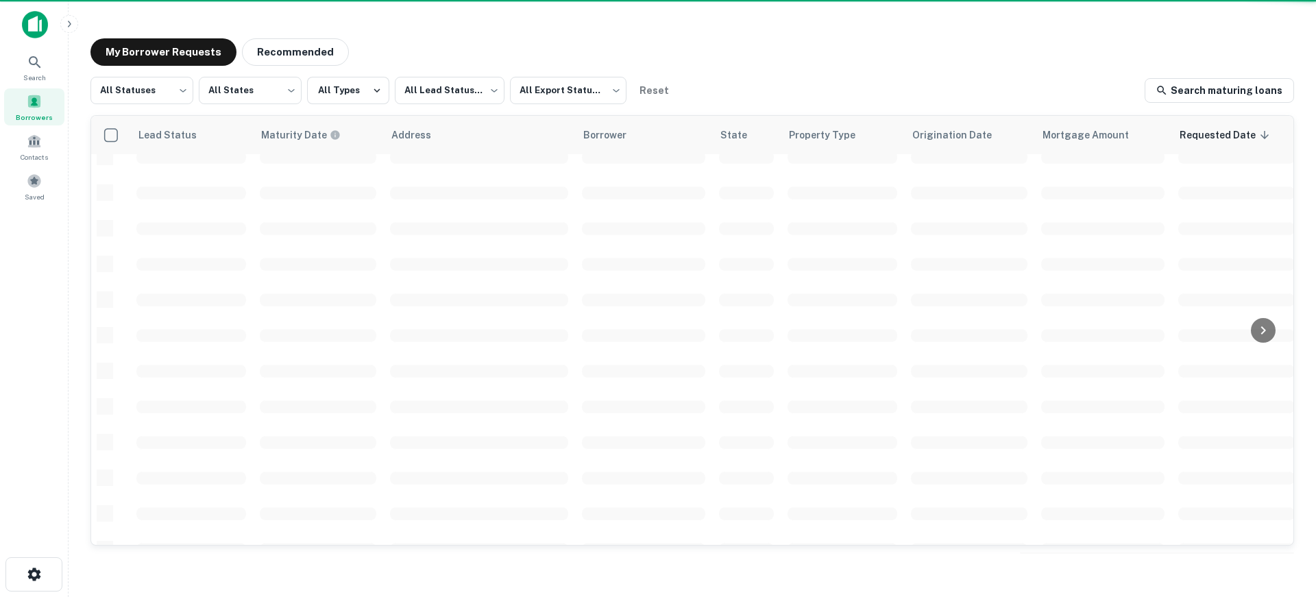
scroll to position [461, 0]
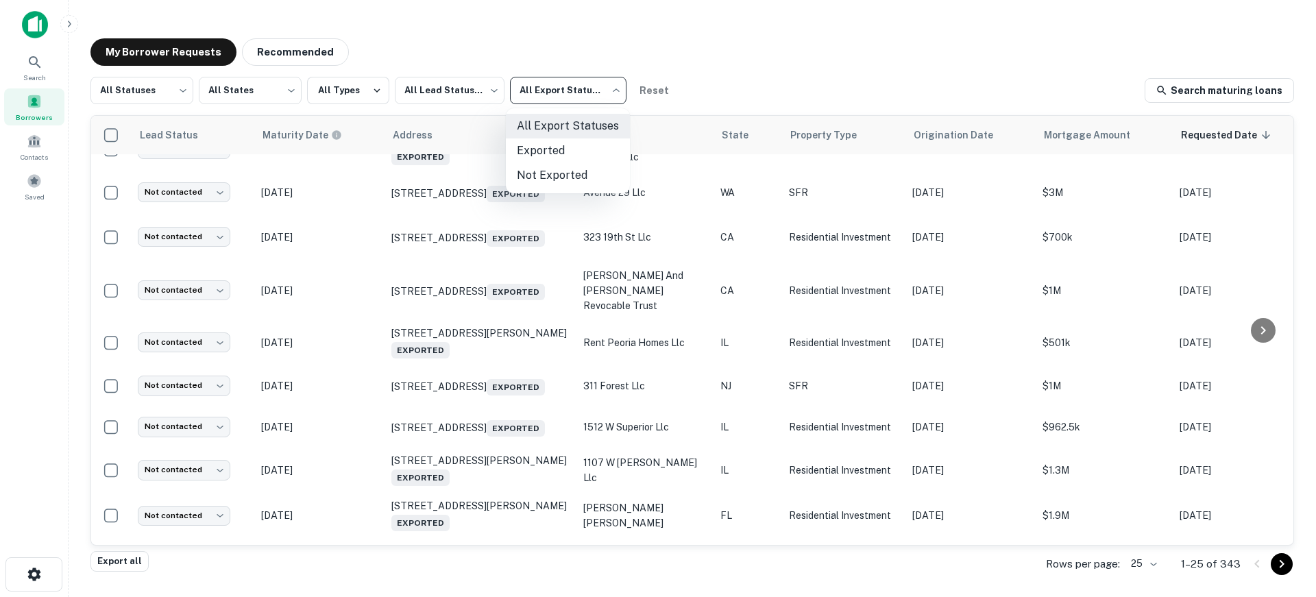
click at [586, 97] on body "Search Borrowers Contacts Saved My Borrower Requests Recommended All Statuses *…" at bounding box center [658, 298] width 1316 height 597
click at [572, 171] on li "Not Exported" at bounding box center [568, 175] width 124 height 25
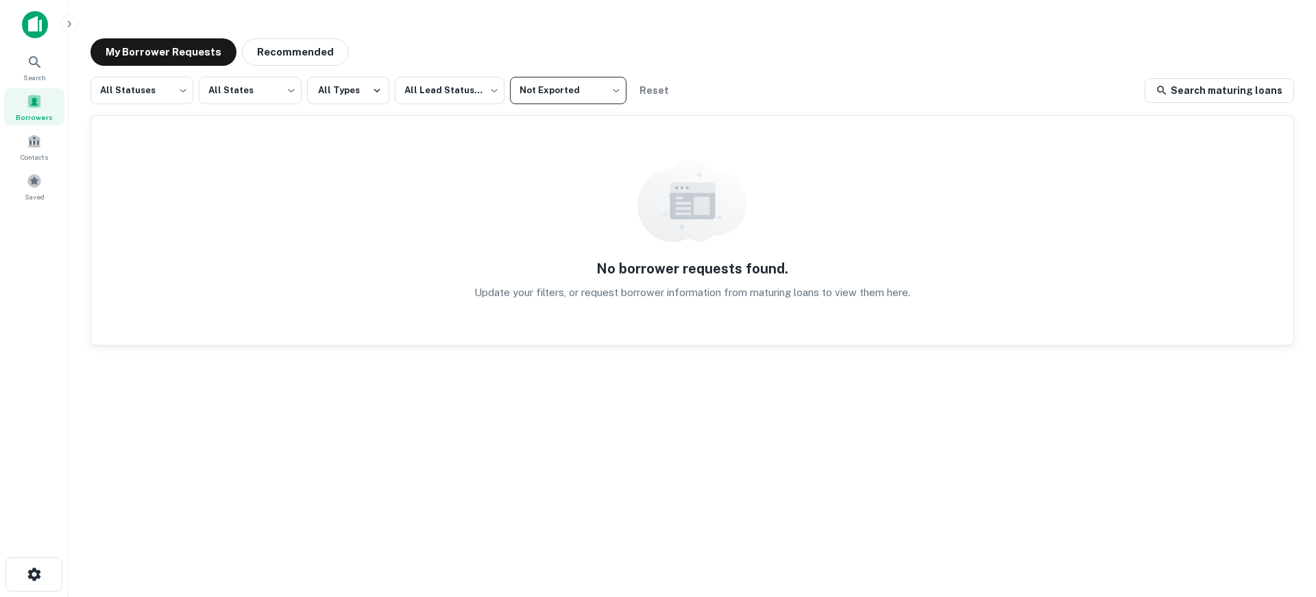
click at [606, 86] on body "Search Borrowers Contacts Saved My Borrower Requests Recommended All Statuses *…" at bounding box center [658, 298] width 1316 height 597
click at [598, 125] on li "All Export Statuses" at bounding box center [568, 126] width 124 height 25
type input "***"
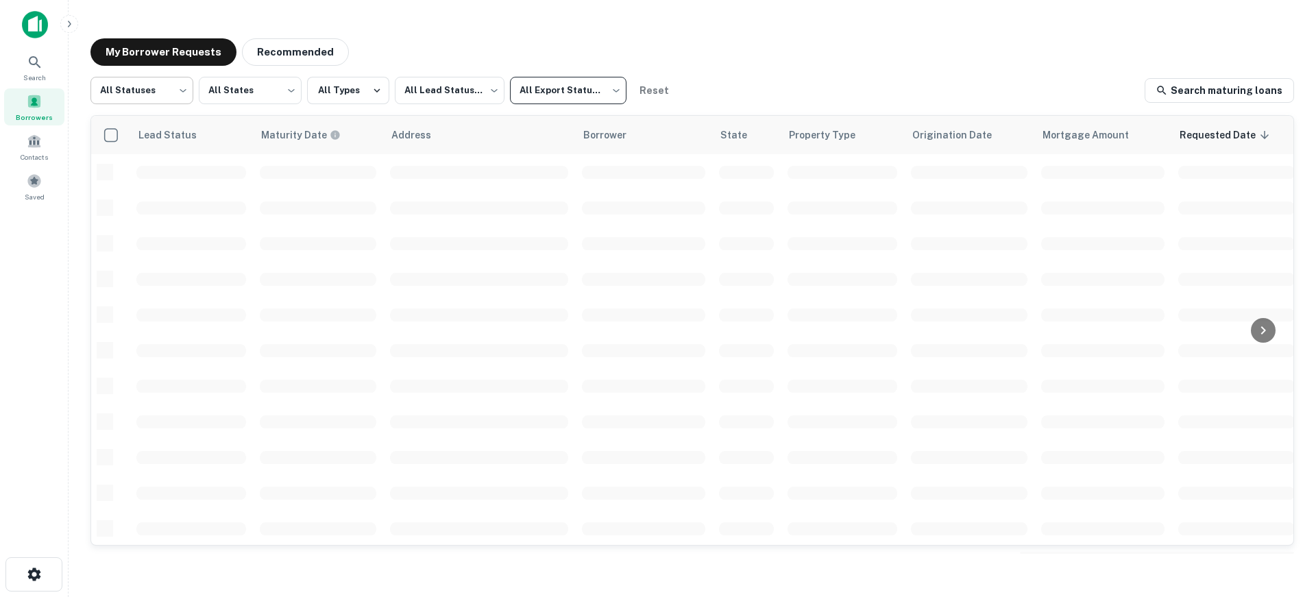
click at [146, 88] on body "Search Borrowers Contacts Saved My Borrower Requests Recommended All Statuses *…" at bounding box center [658, 298] width 1316 height 597
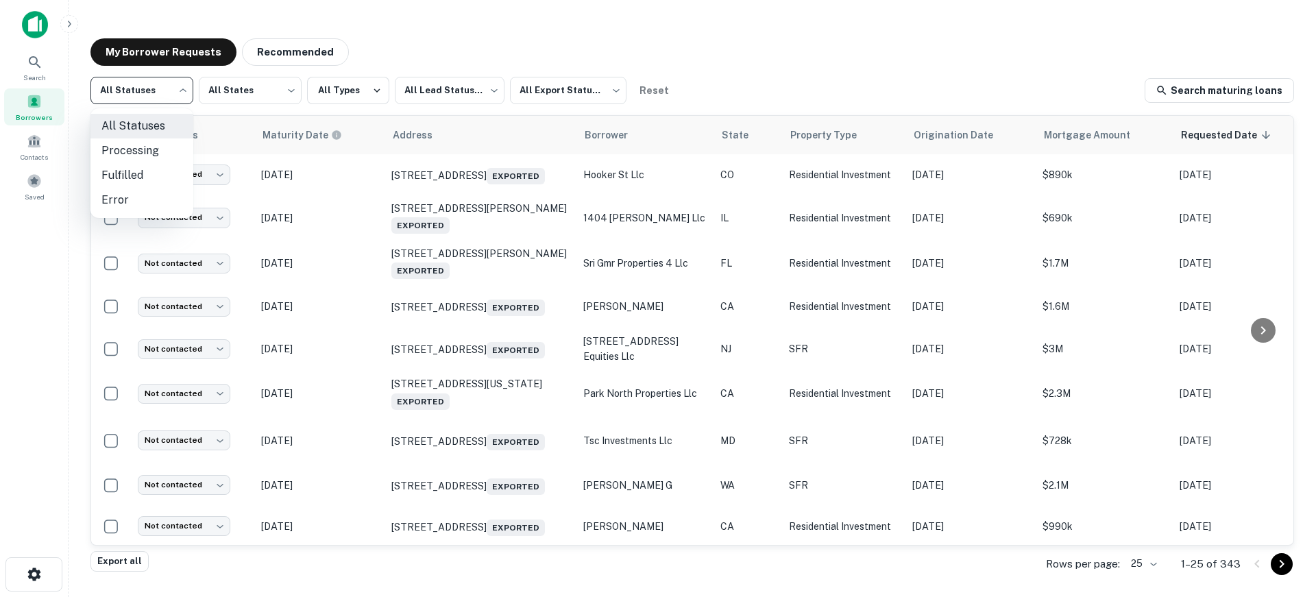
click at [282, 81] on div at bounding box center [658, 298] width 1316 height 597
click at [347, 88] on button "All Types" at bounding box center [348, 90] width 82 height 27
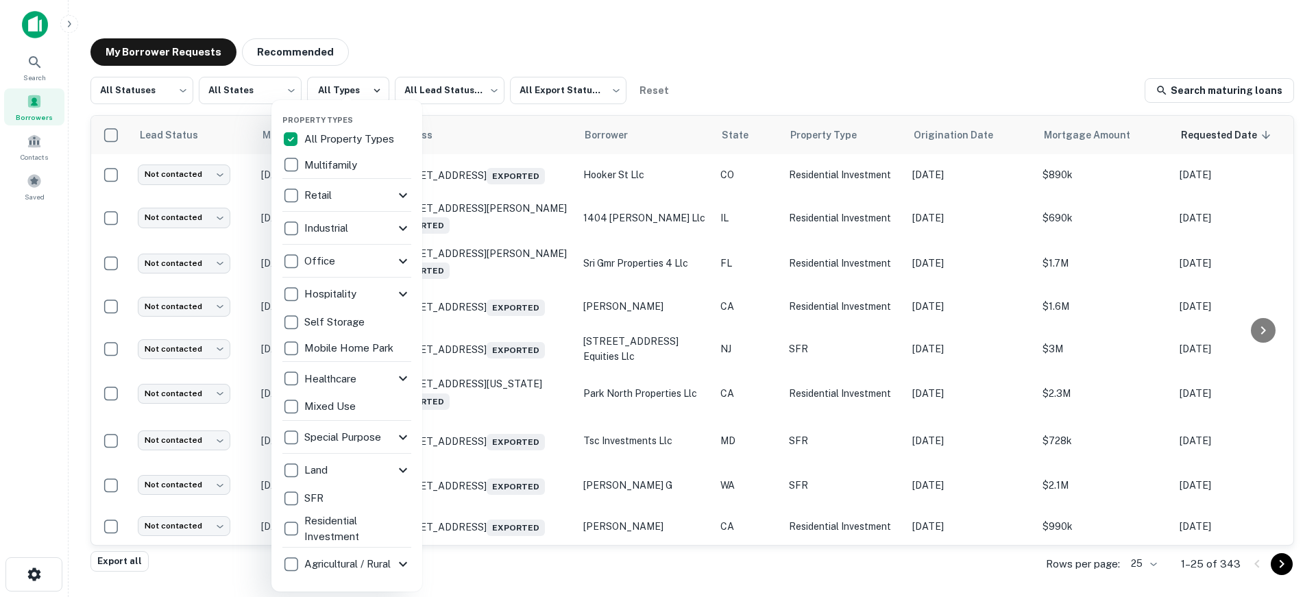
click at [449, 92] on div at bounding box center [658, 298] width 1316 height 597
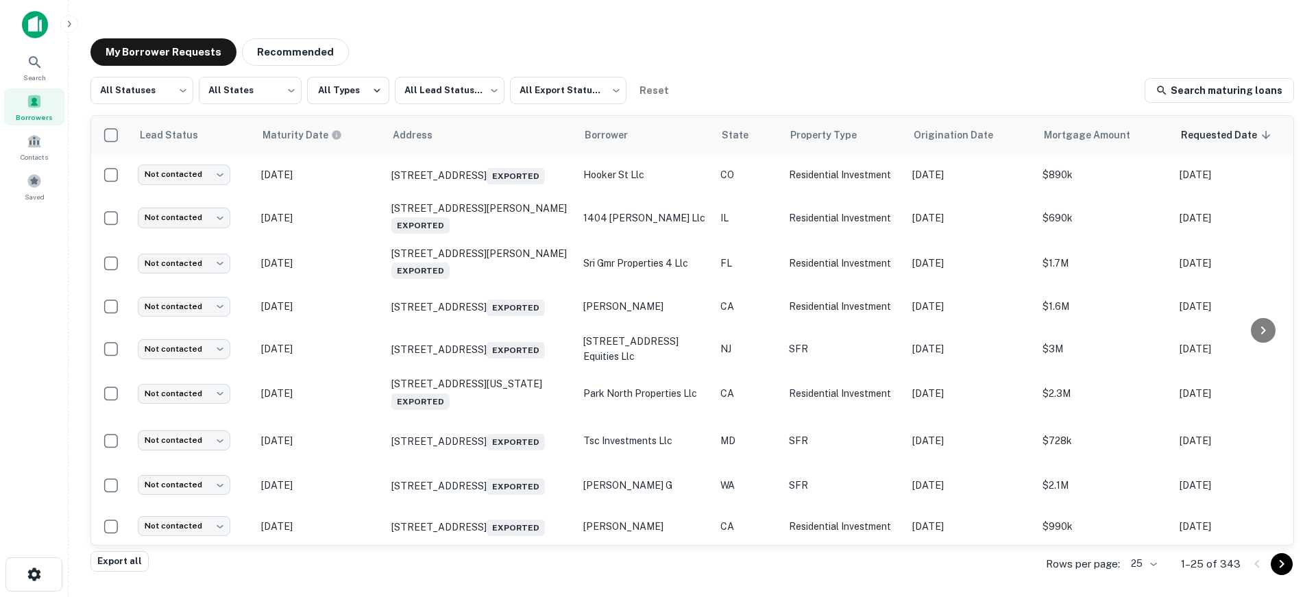
click at [473, 92] on body "Search Borrowers Contacts Saved My Borrower Requests Recommended All Statuses *…" at bounding box center [658, 298] width 1316 height 597
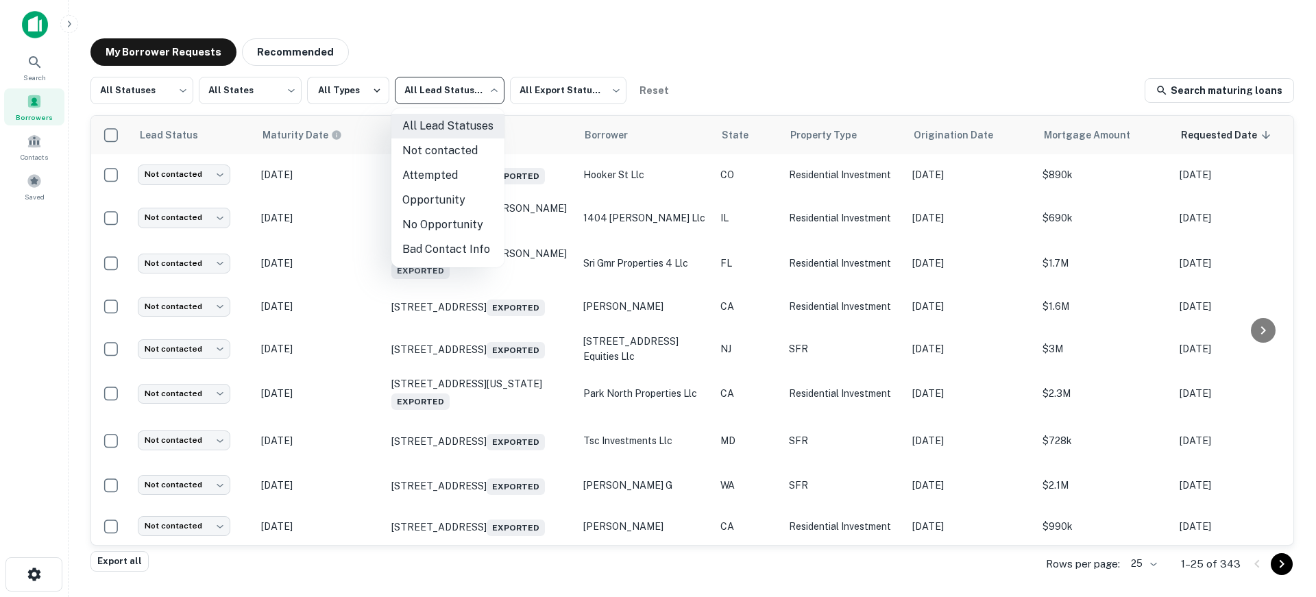
click at [720, 73] on div at bounding box center [658, 298] width 1316 height 597
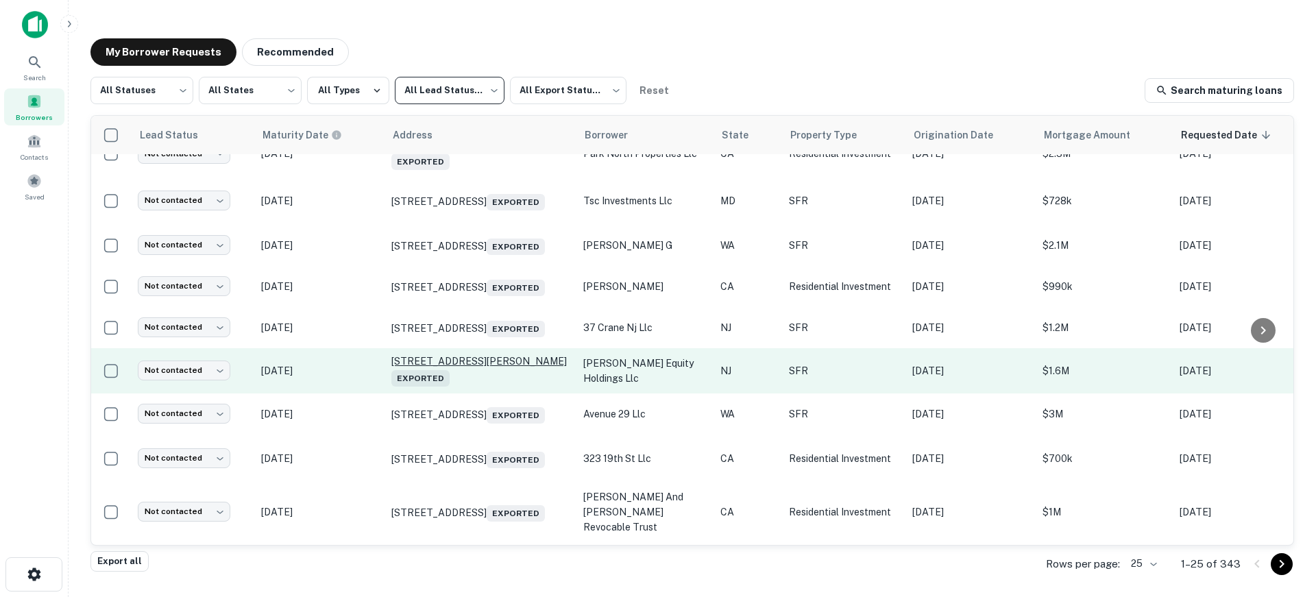
scroll to position [274, 0]
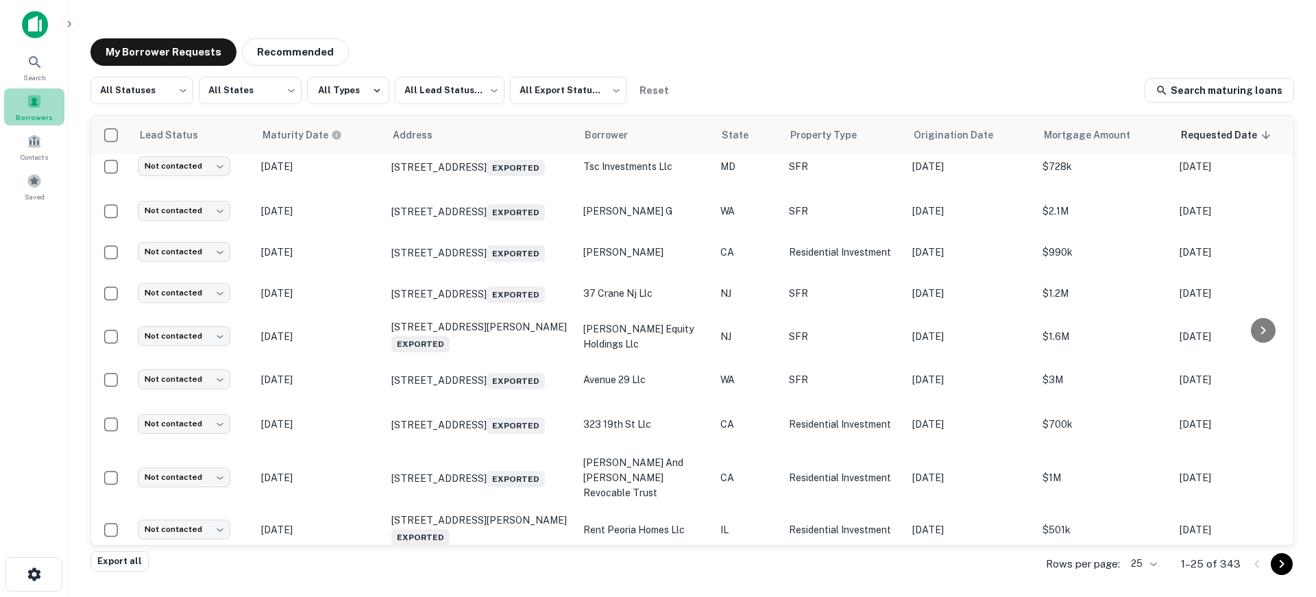
click at [34, 99] on span at bounding box center [34, 101] width 15 height 15
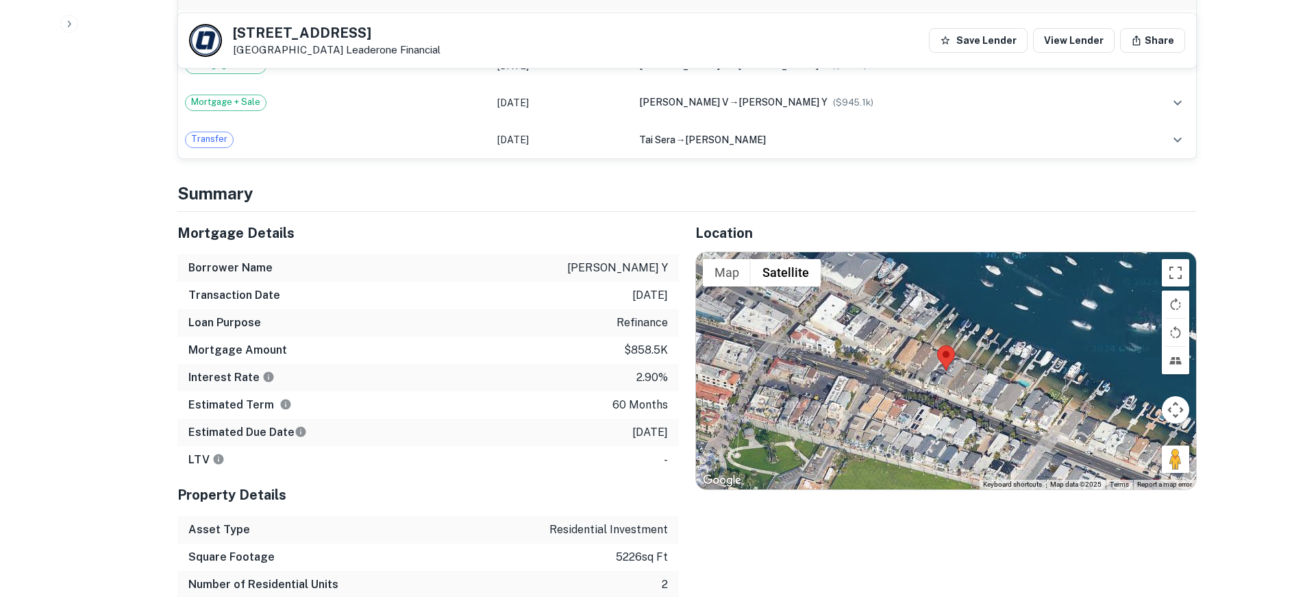
scroll to position [1096, 0]
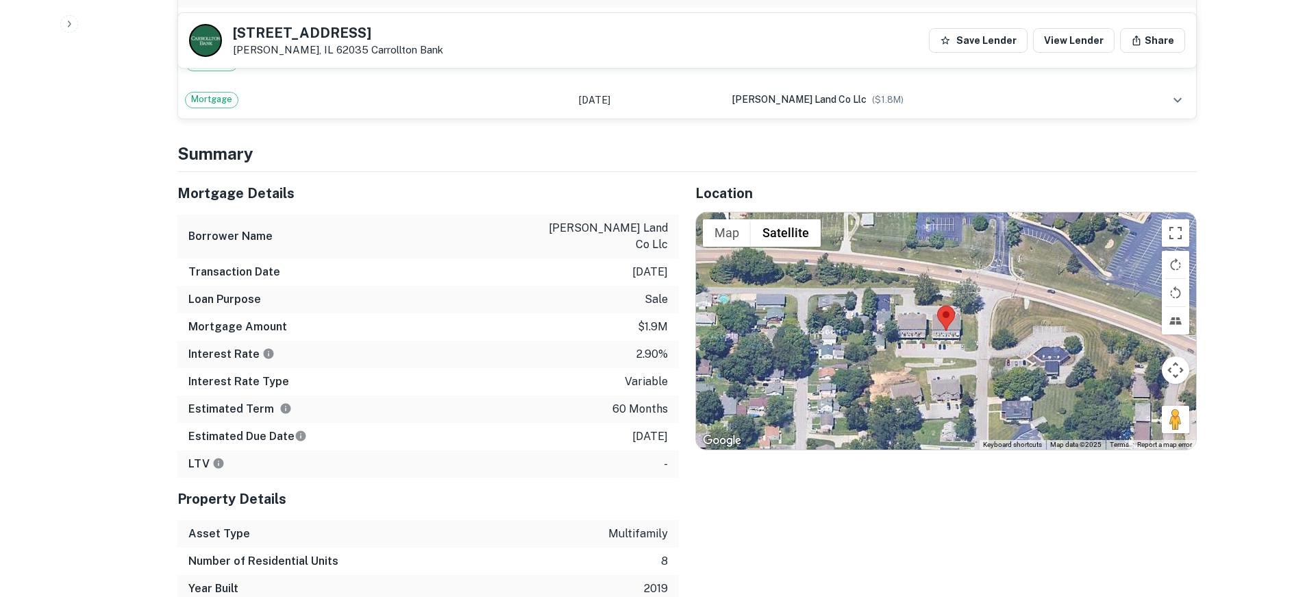
scroll to position [959, 0]
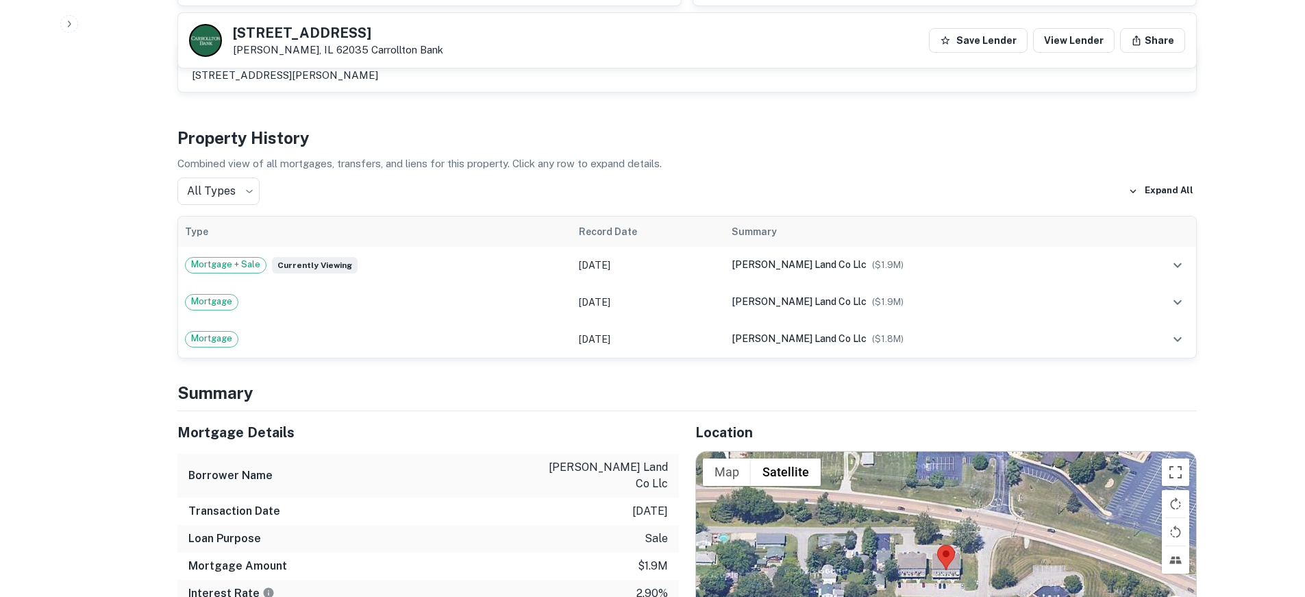
scroll to position [480, 0]
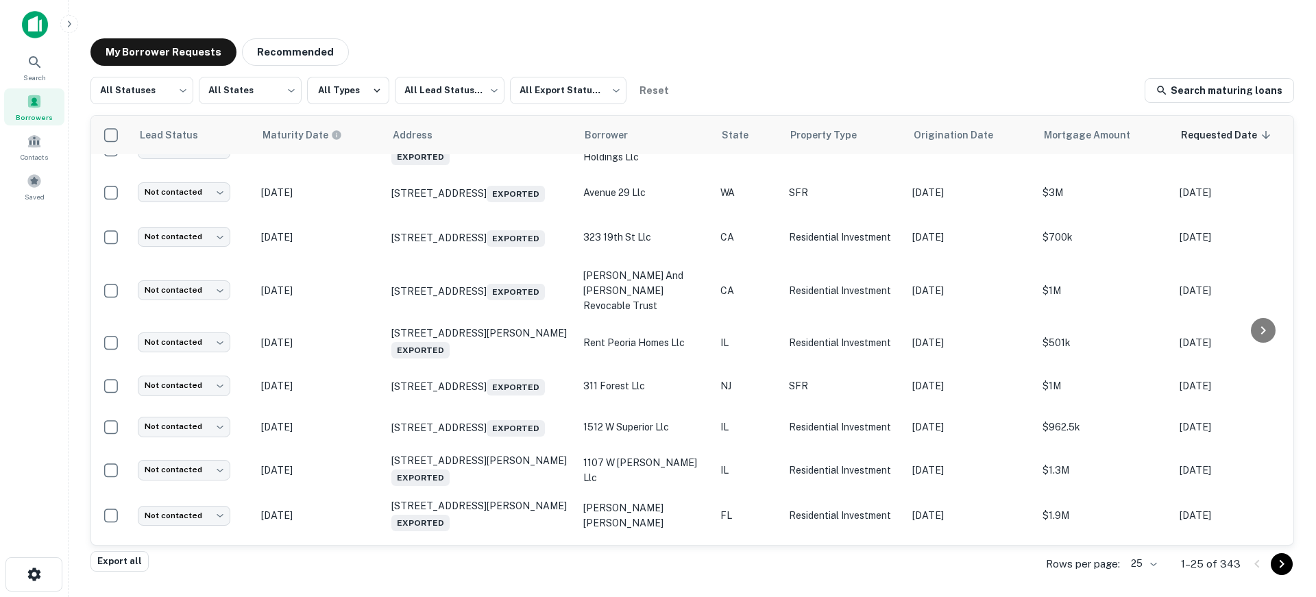
click at [1138, 563] on body "Search Borrowers Contacts Saved My Borrower Requests Recommended All Statuses *…" at bounding box center [658, 298] width 1316 height 597
click at [1147, 545] on li "500" at bounding box center [1145, 543] width 47 height 25
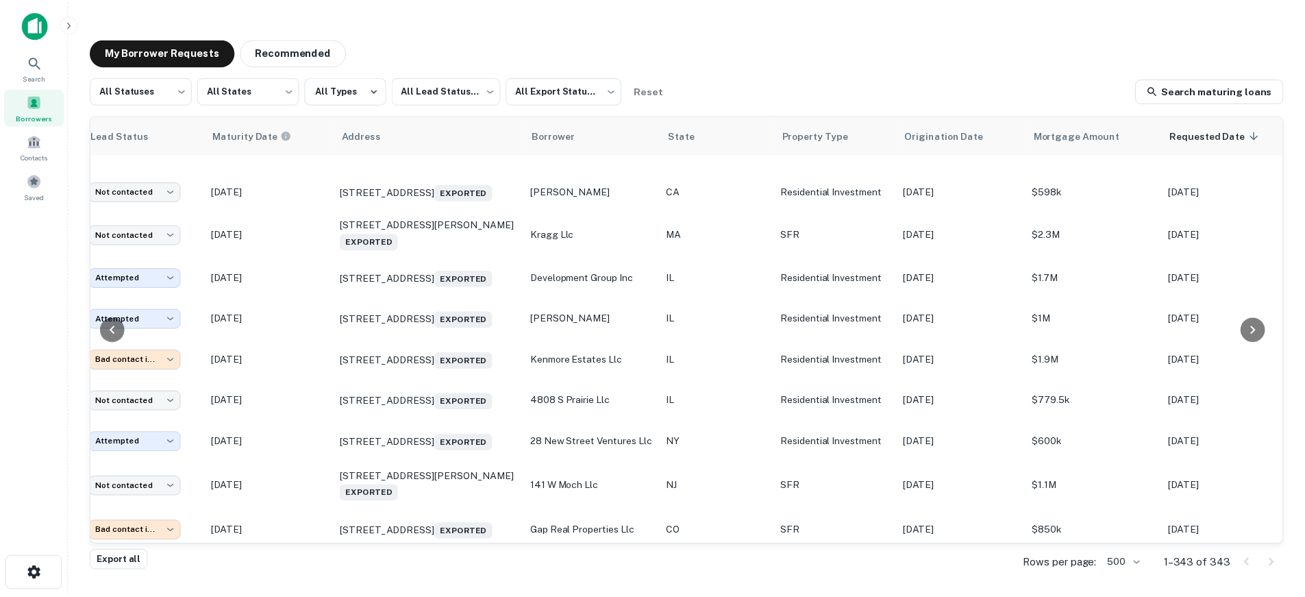
scroll to position [15418, 0]
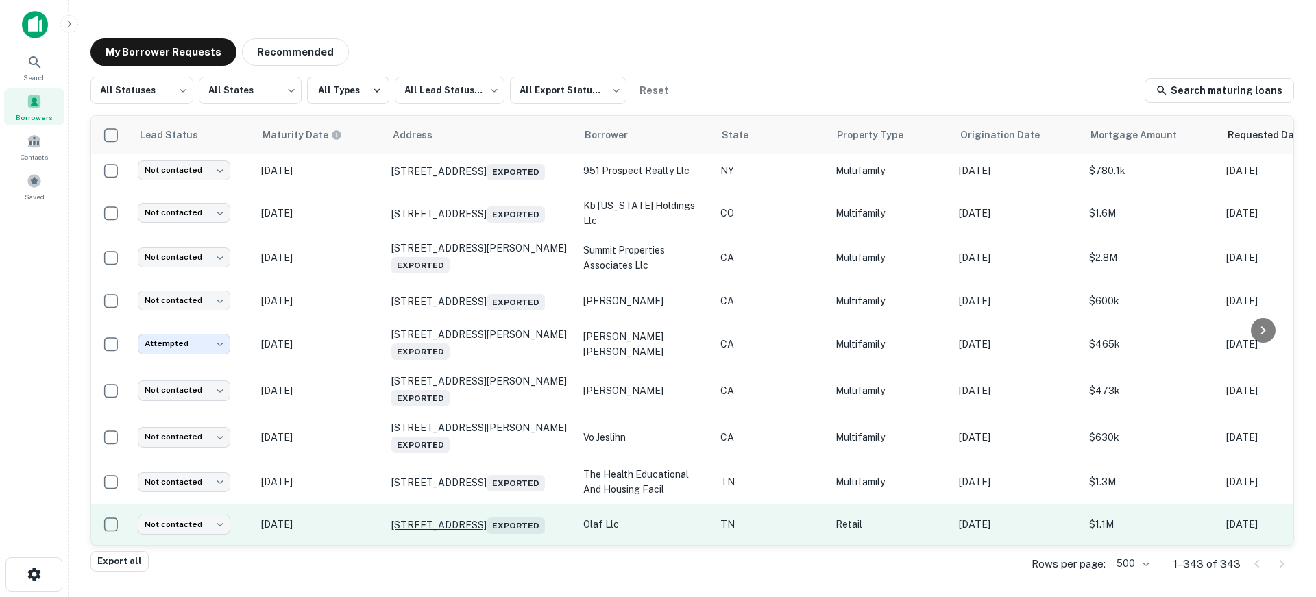
click at [465, 515] on p "840 Old Hickory Blvd Jackson, TN 38305 Exported" at bounding box center [480, 524] width 178 height 19
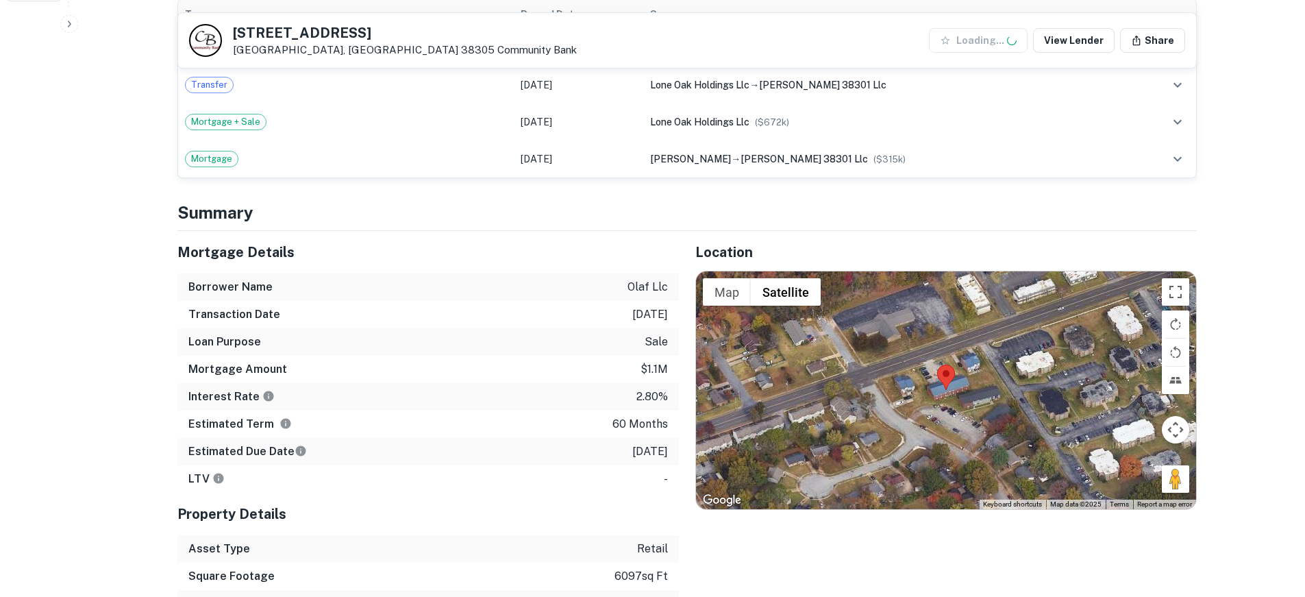
scroll to position [411, 0]
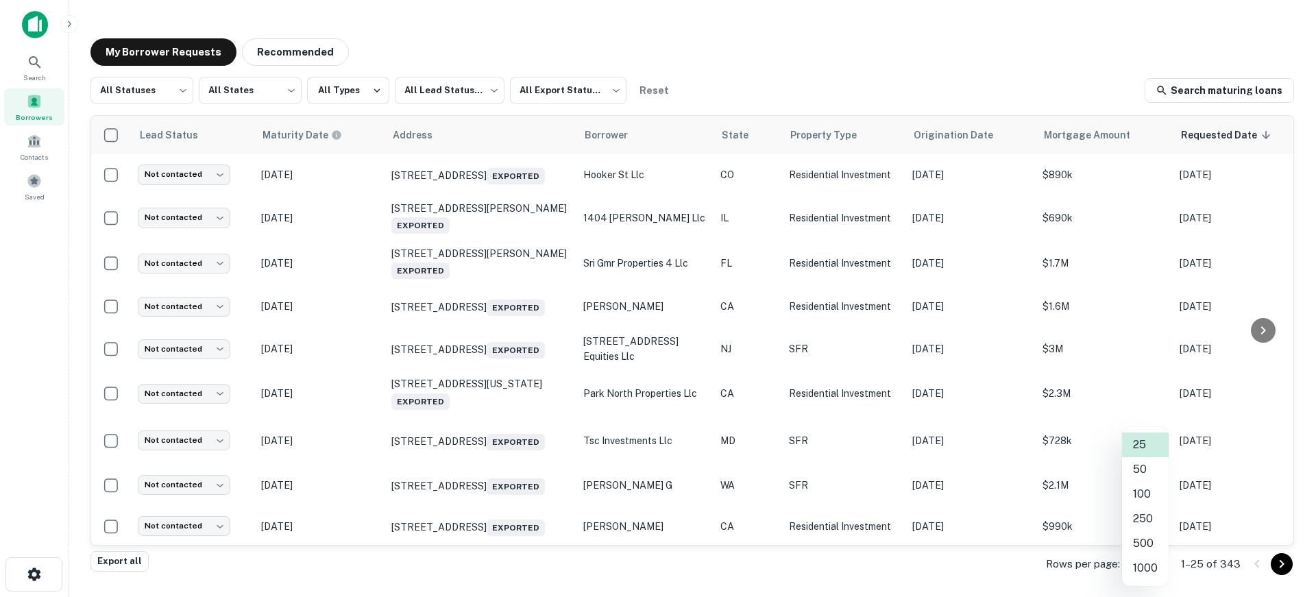
click at [1142, 561] on body "Search Borrowers Contacts Saved My Borrower Requests Recommended All Statuses *…" at bounding box center [658, 298] width 1316 height 597
click at [1142, 561] on li "1000" at bounding box center [1145, 568] width 47 height 25
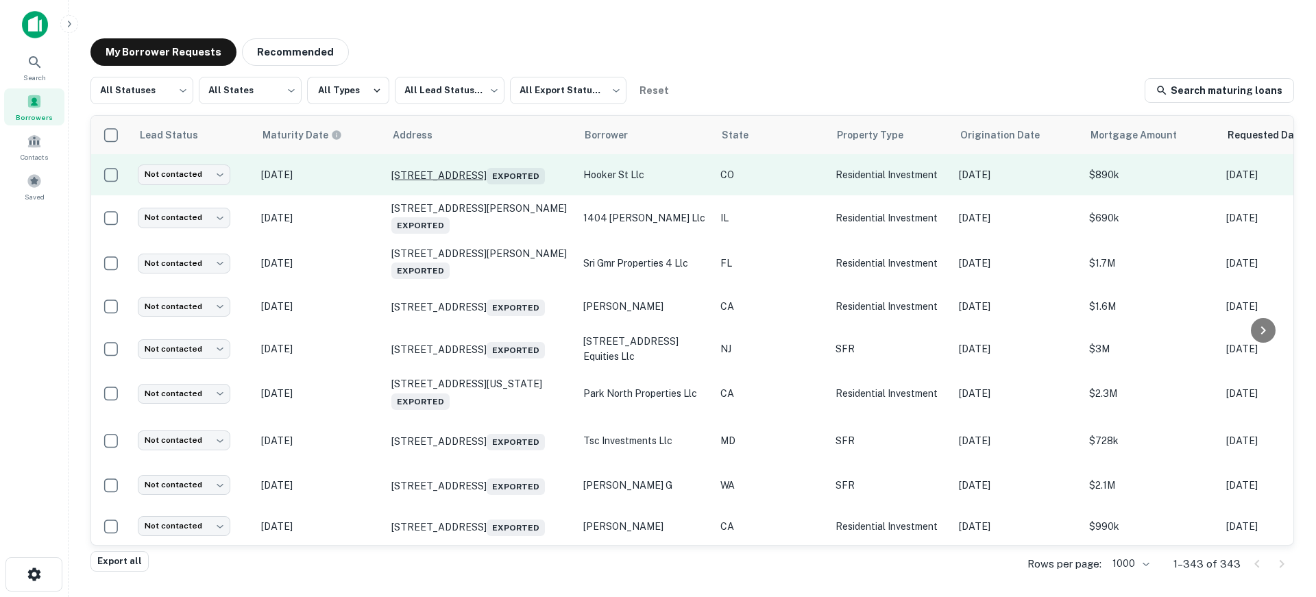
click at [467, 171] on p "[STREET_ADDRESS] Exported" at bounding box center [480, 174] width 178 height 19
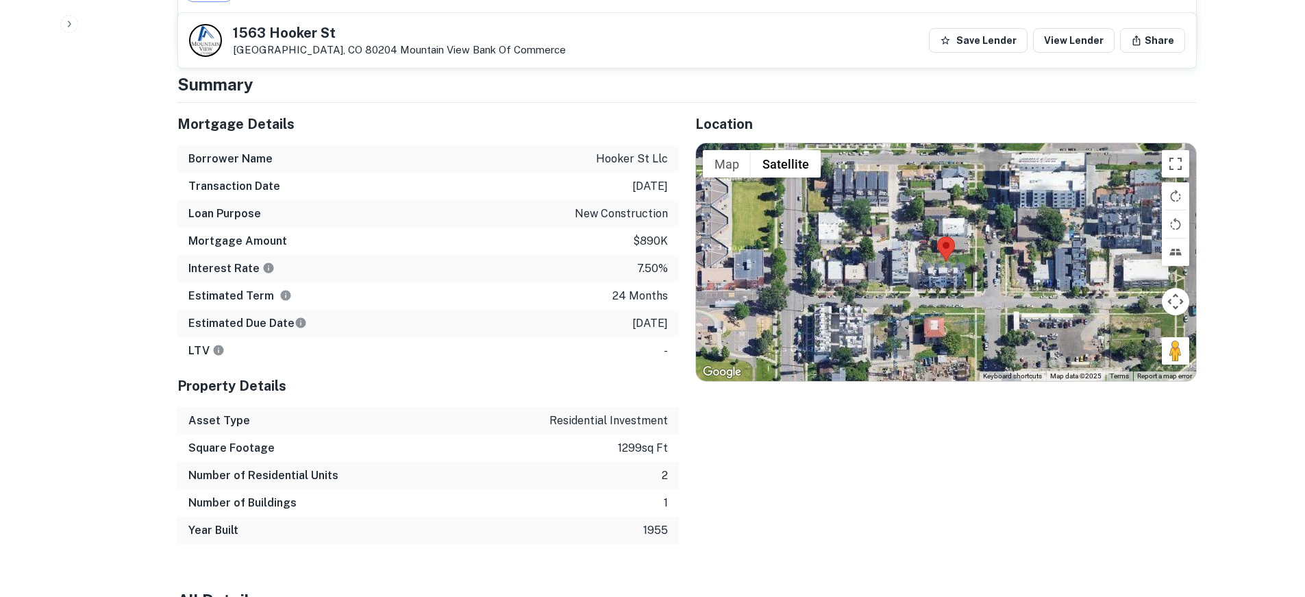
scroll to position [685, 0]
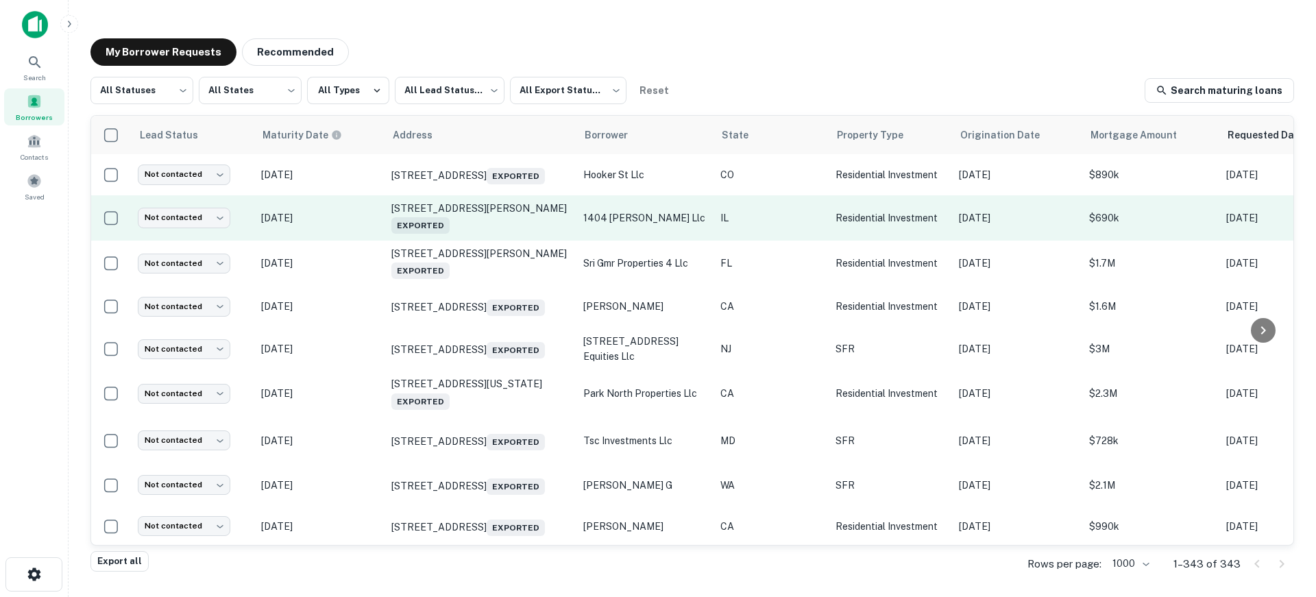
drag, startPoint x: 350, startPoint y: 217, endPoint x: 767, endPoint y: 220, distance: 416.7
click at [350, 217] on p "Apr 06, 2026" at bounding box center [319, 217] width 116 height 15
click at [367, 219] on p "Apr 06, 2026" at bounding box center [319, 217] width 116 height 15
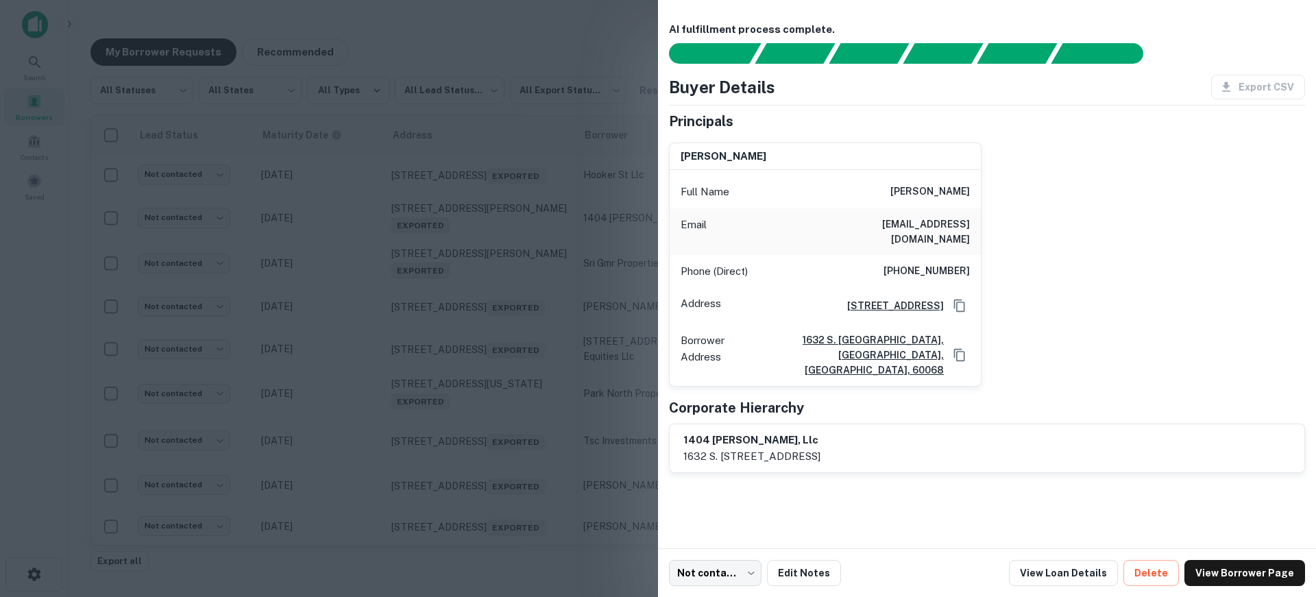
click at [177, 303] on div at bounding box center [658, 298] width 1316 height 597
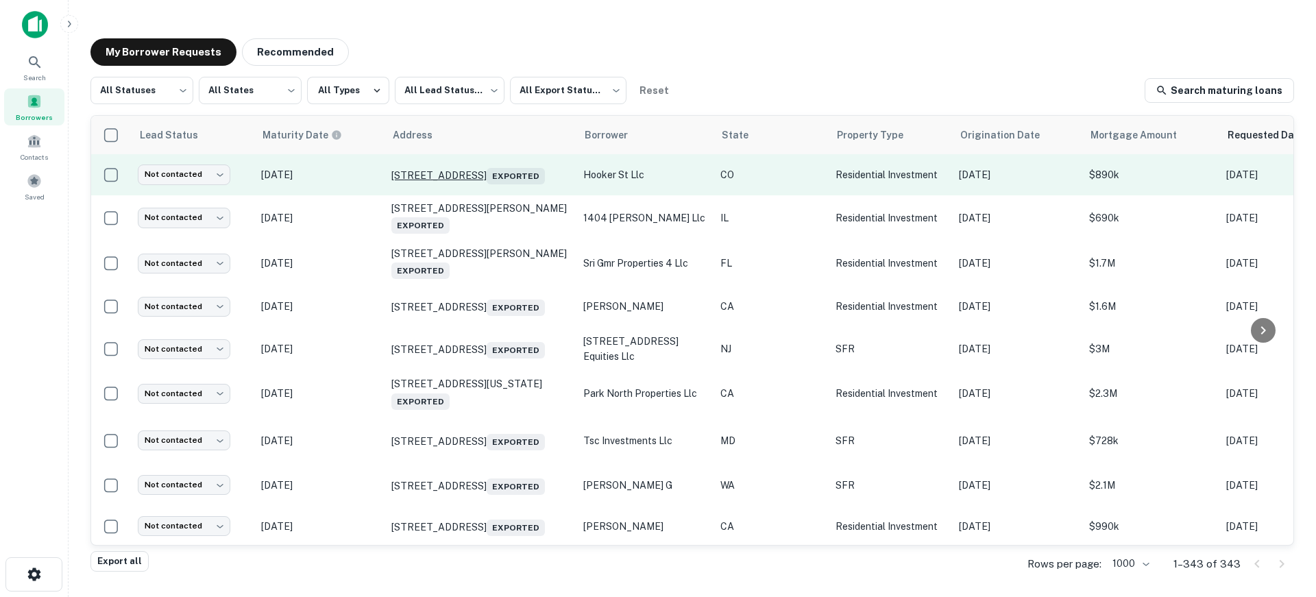
click at [540, 177] on p "1563 Hooker St Denver, CO 80204 Exported" at bounding box center [480, 174] width 178 height 19
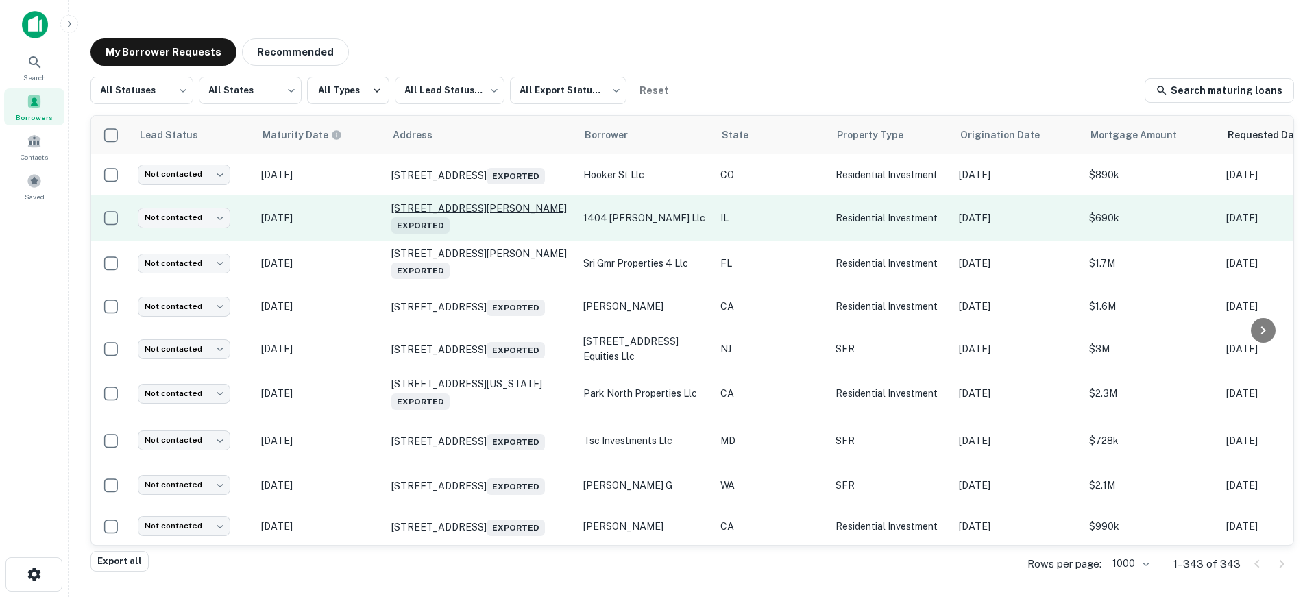
click at [461, 208] on p "1404 W George St Chicago, IL 60657 Exported" at bounding box center [480, 218] width 178 height 32
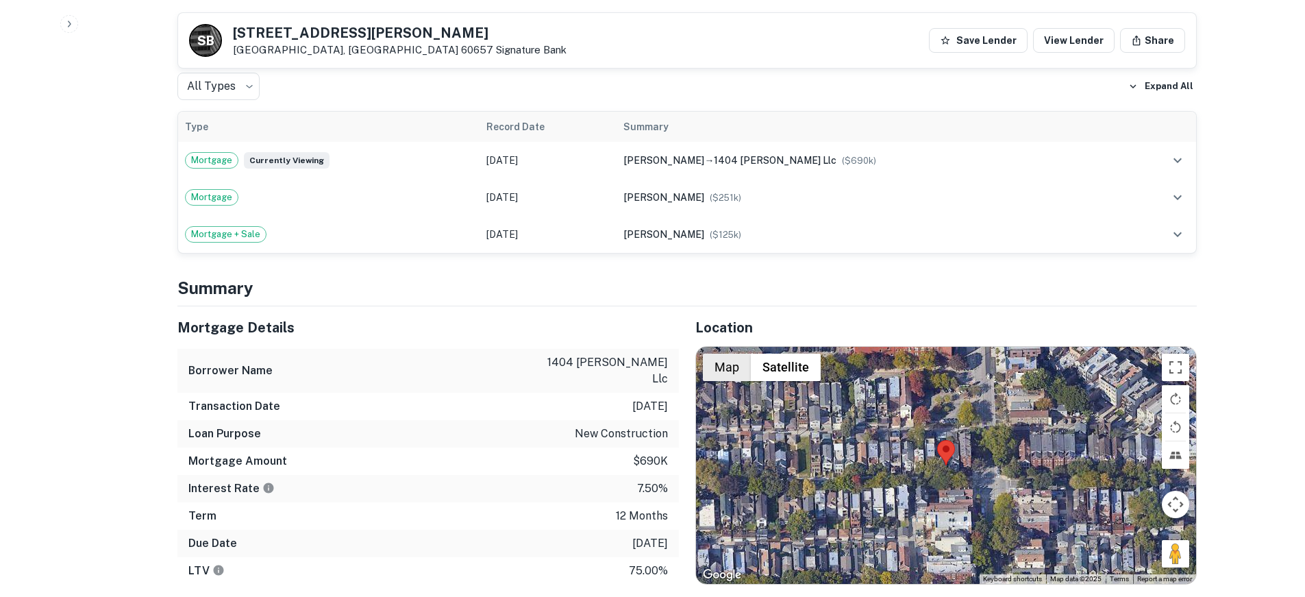
scroll to position [617, 0]
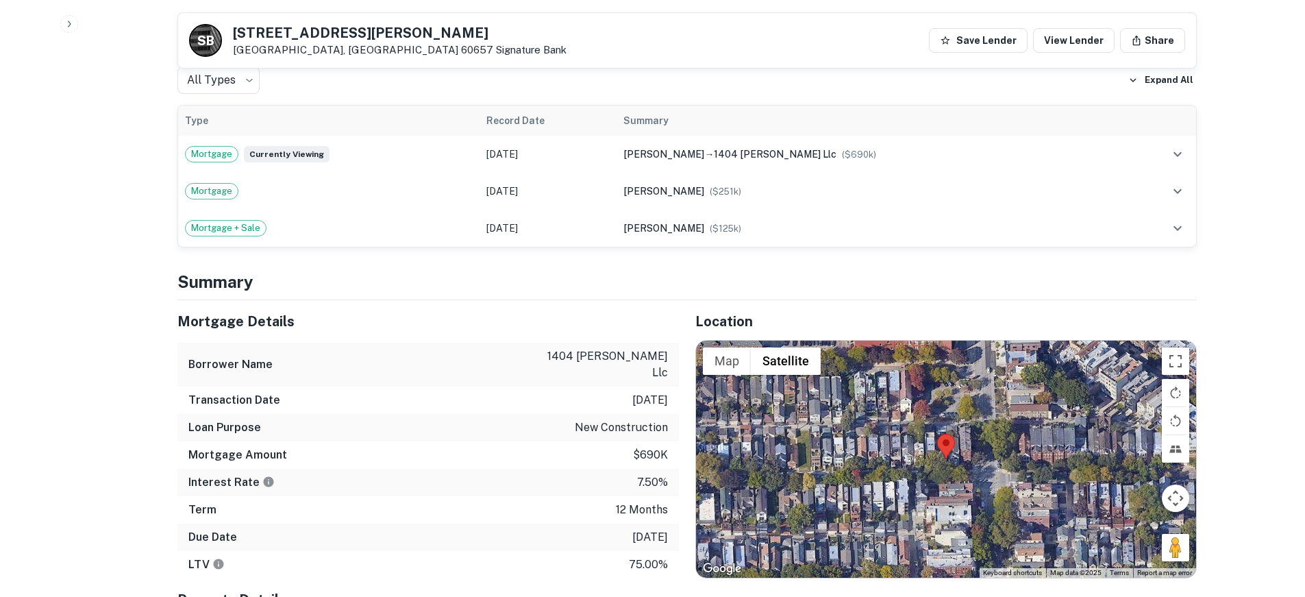
click at [913, 437] on div at bounding box center [946, 459] width 500 height 237
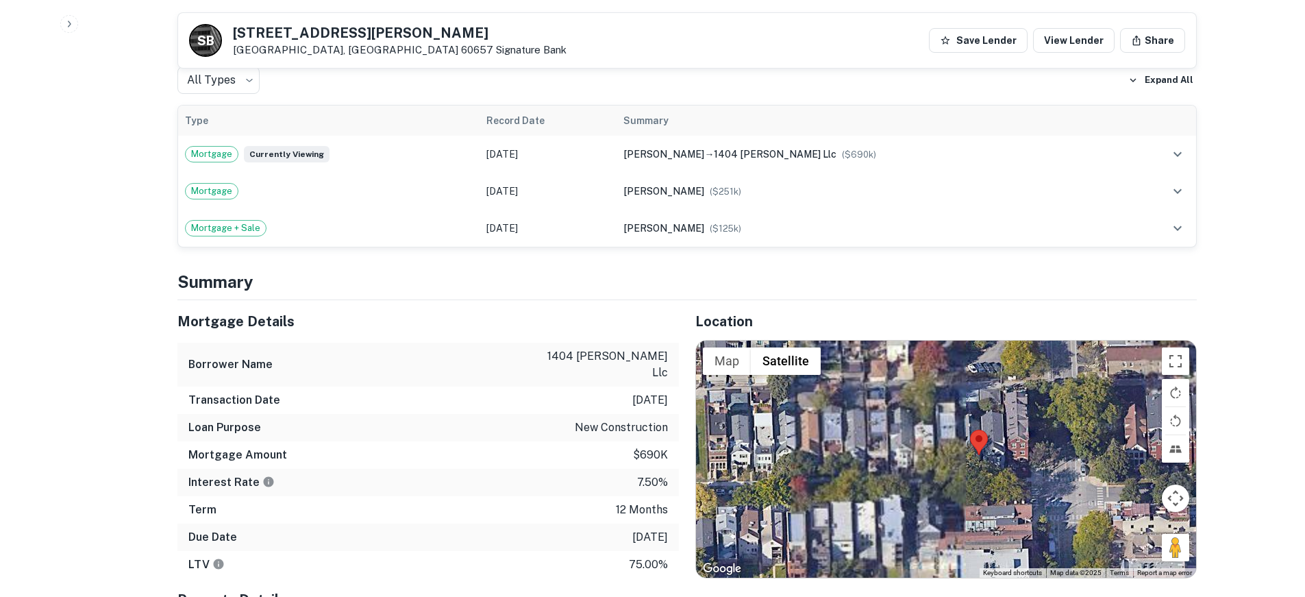
click at [967, 430] on div at bounding box center [946, 459] width 500 height 237
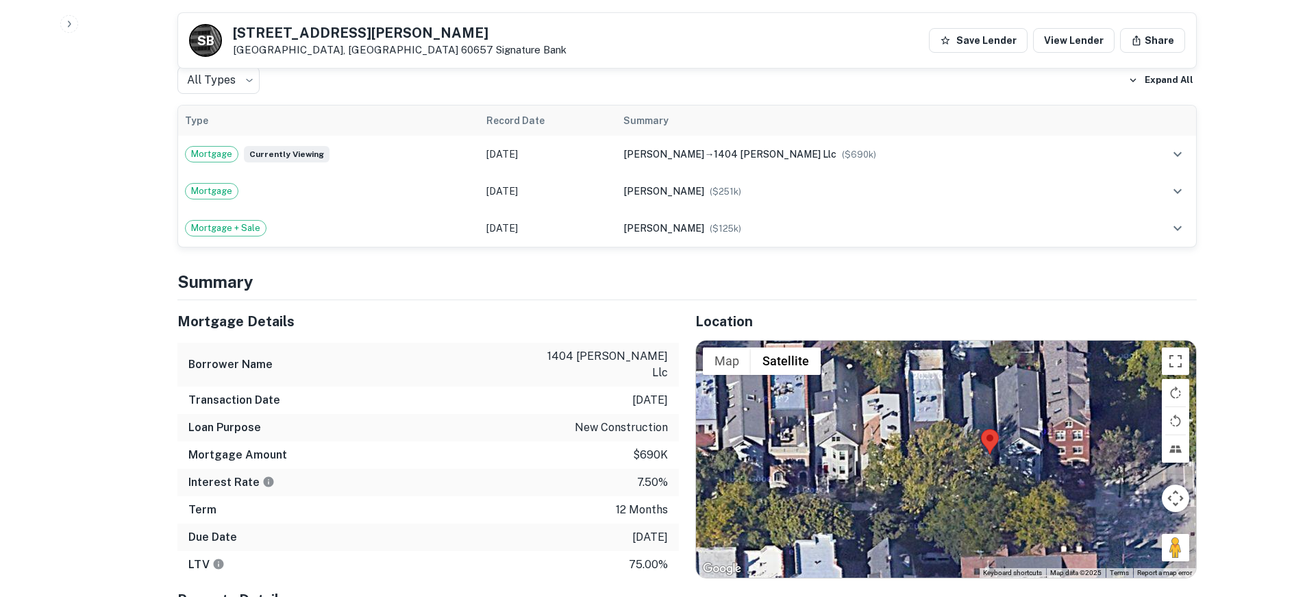
click at [991, 430] on div at bounding box center [946, 459] width 500 height 237
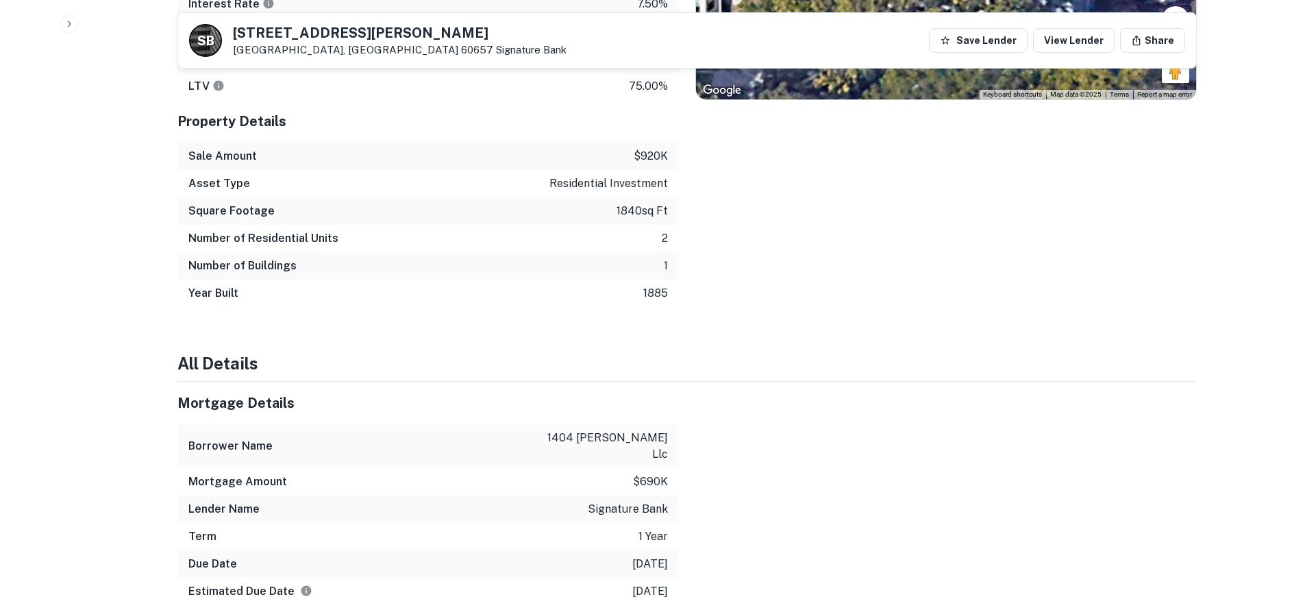
scroll to position [1096, 0]
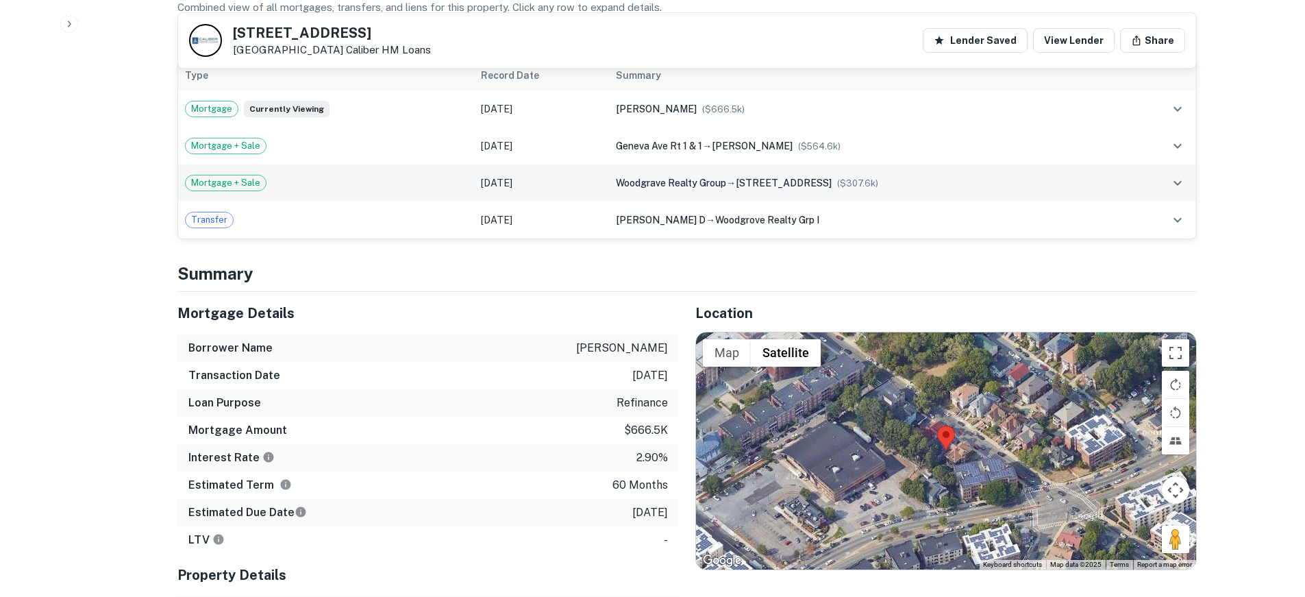
scroll to position [480, 0]
